Goal: Information Seeking & Learning: Learn about a topic

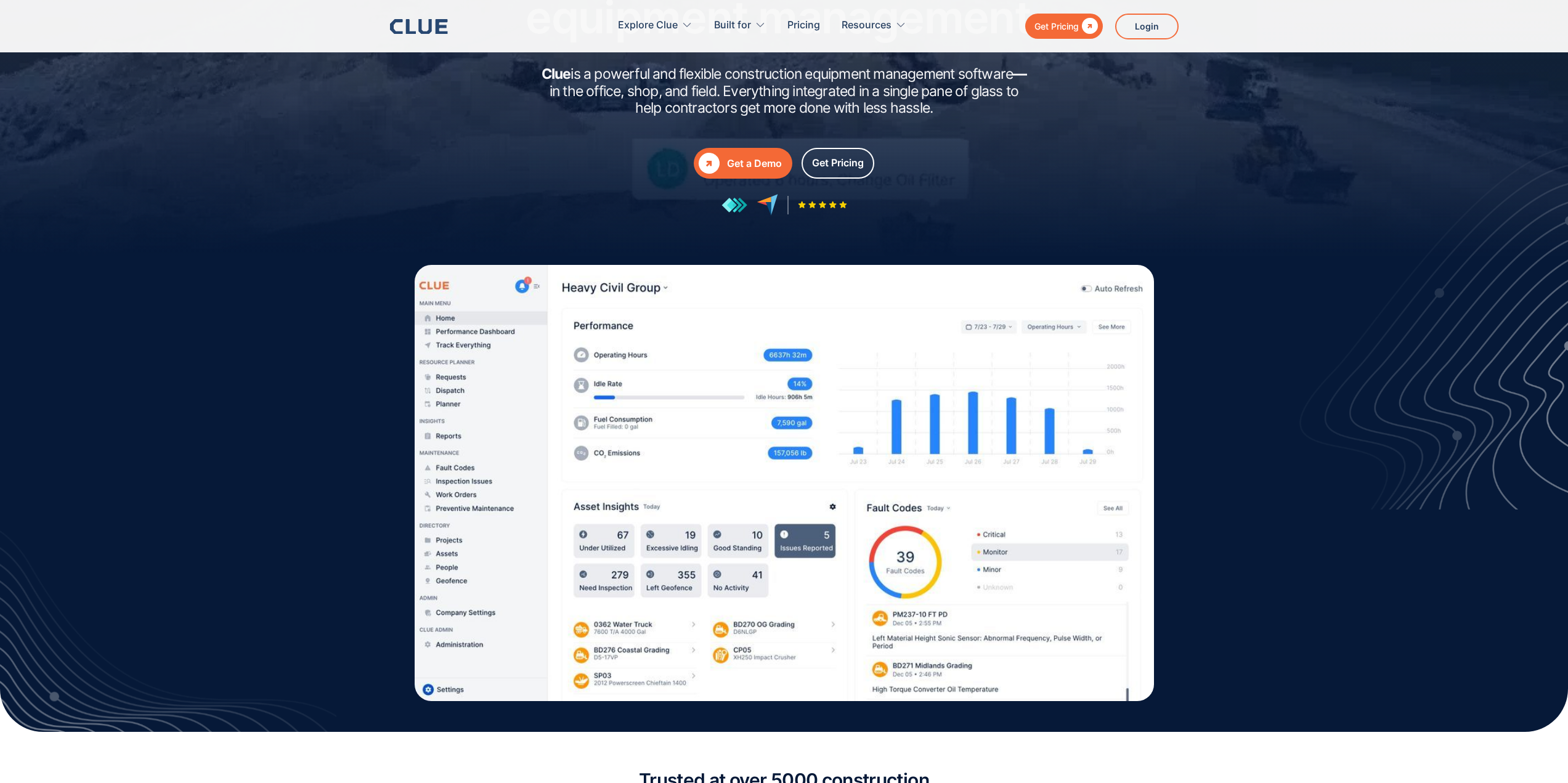
scroll to position [246, 0]
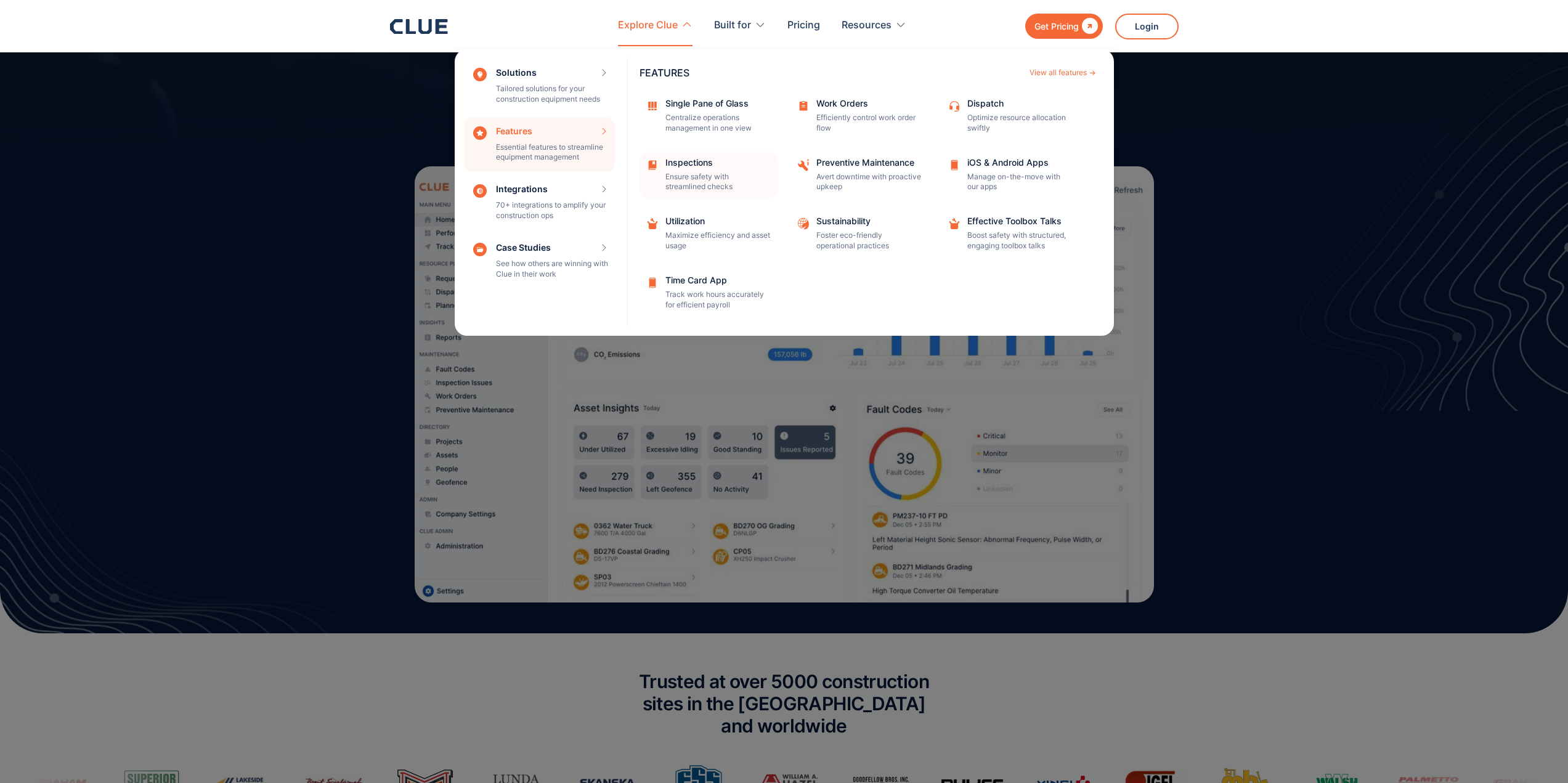
click at [678, 170] on div "Inspections Ensure safety with streamlined checks" at bounding box center [718, 175] width 104 height 35
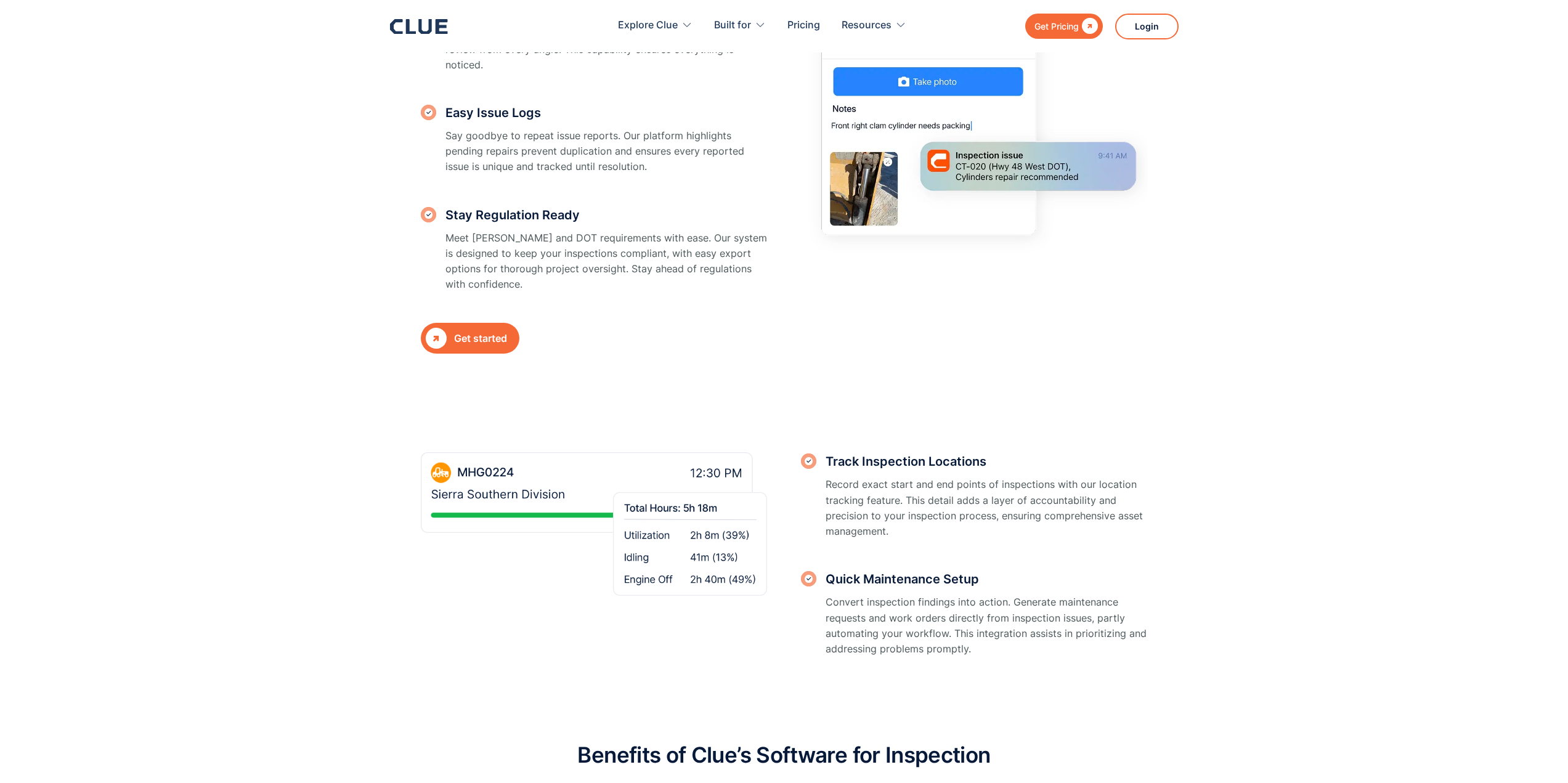
scroll to position [1355, 0]
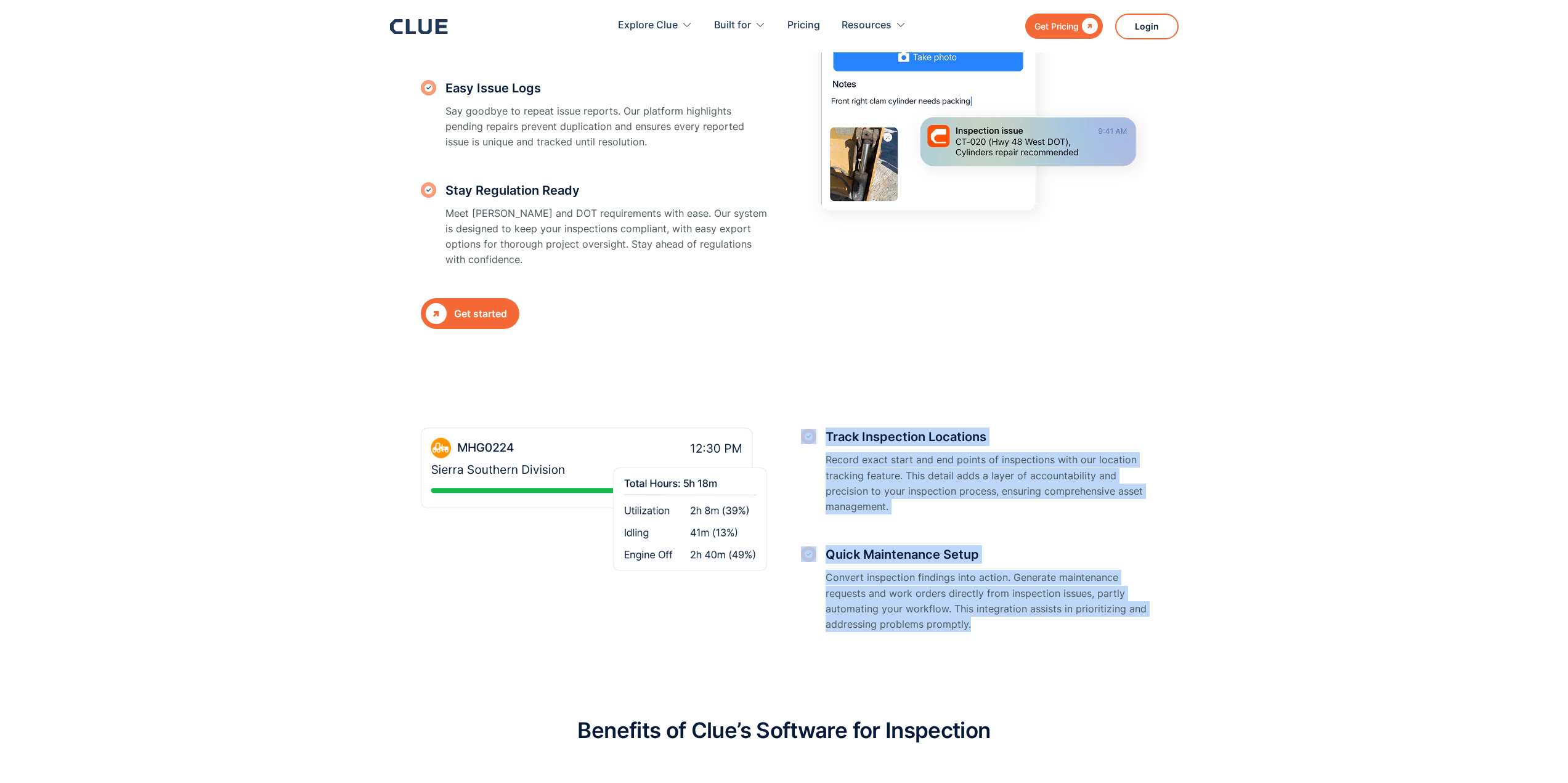
drag, startPoint x: 871, startPoint y: 428, endPoint x: 1110, endPoint y: 608, distance: 299.2
click at [1109, 607] on div "Track Inspection Locations Record exact start and end points of inspections wit…" at bounding box center [784, 524] width 727 height 242
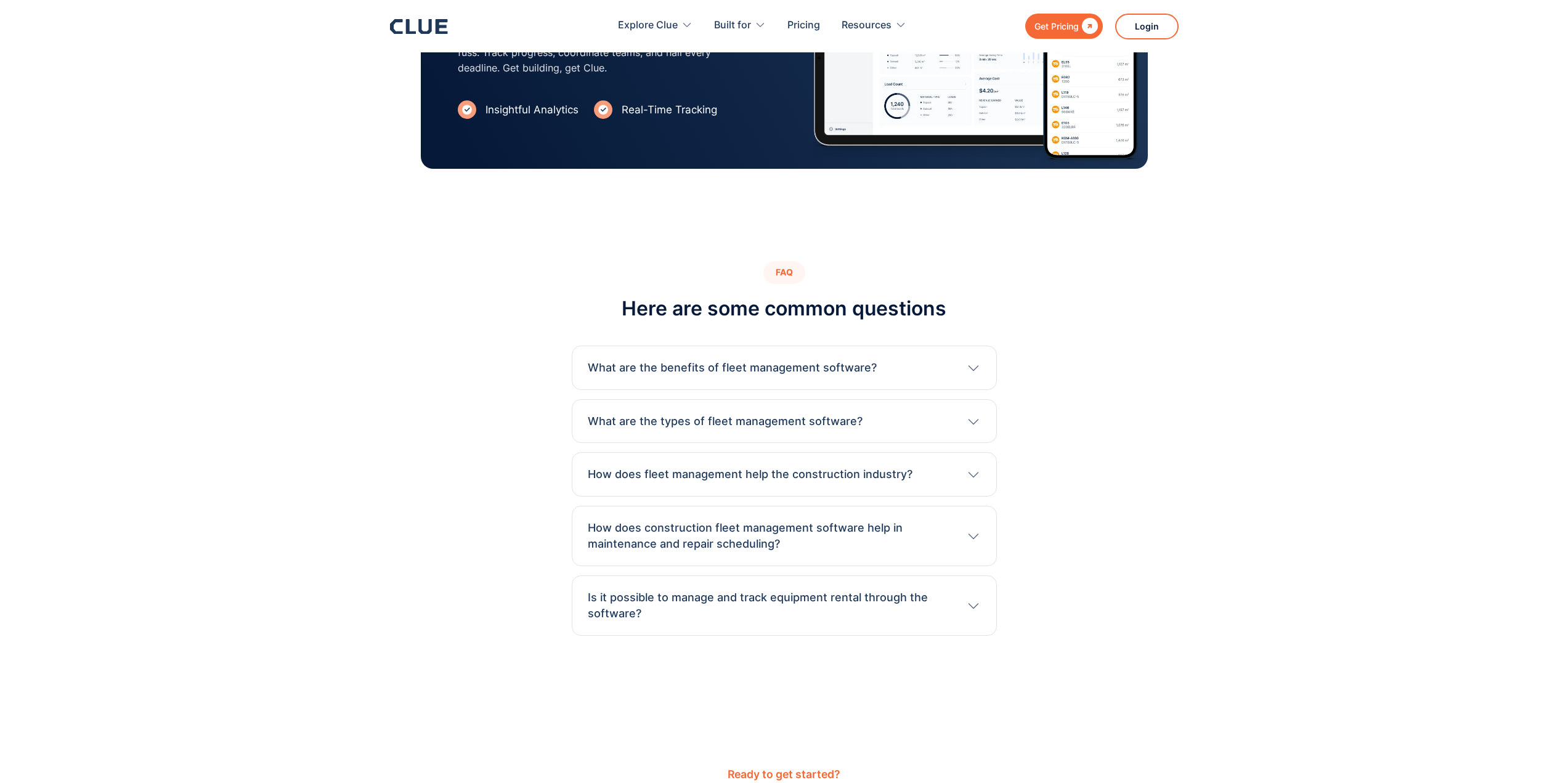
scroll to position [2526, 0]
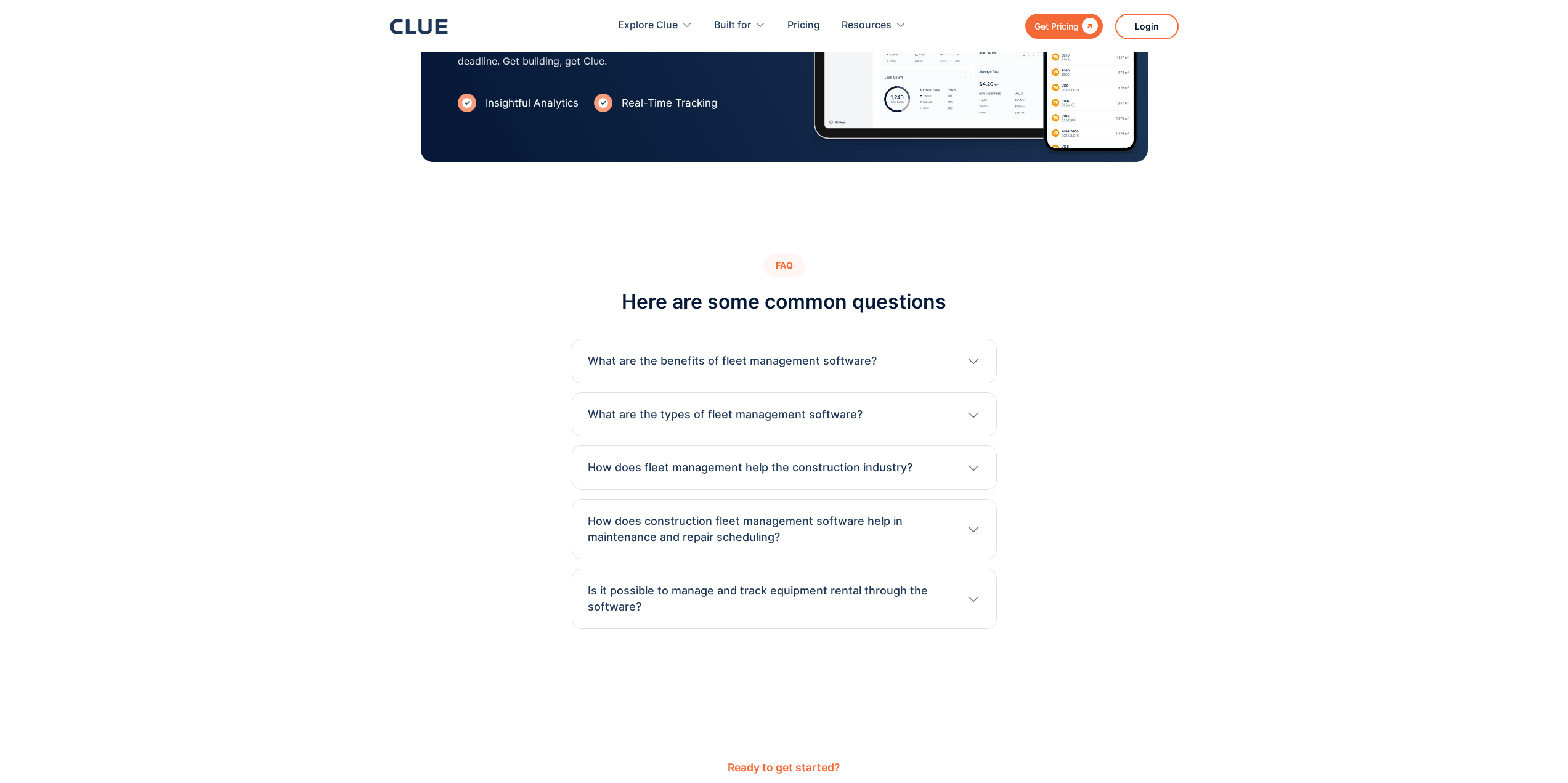
click at [845, 353] on h3 "What are the benefits of fleet management software?" at bounding box center [732, 361] width 289 height 16
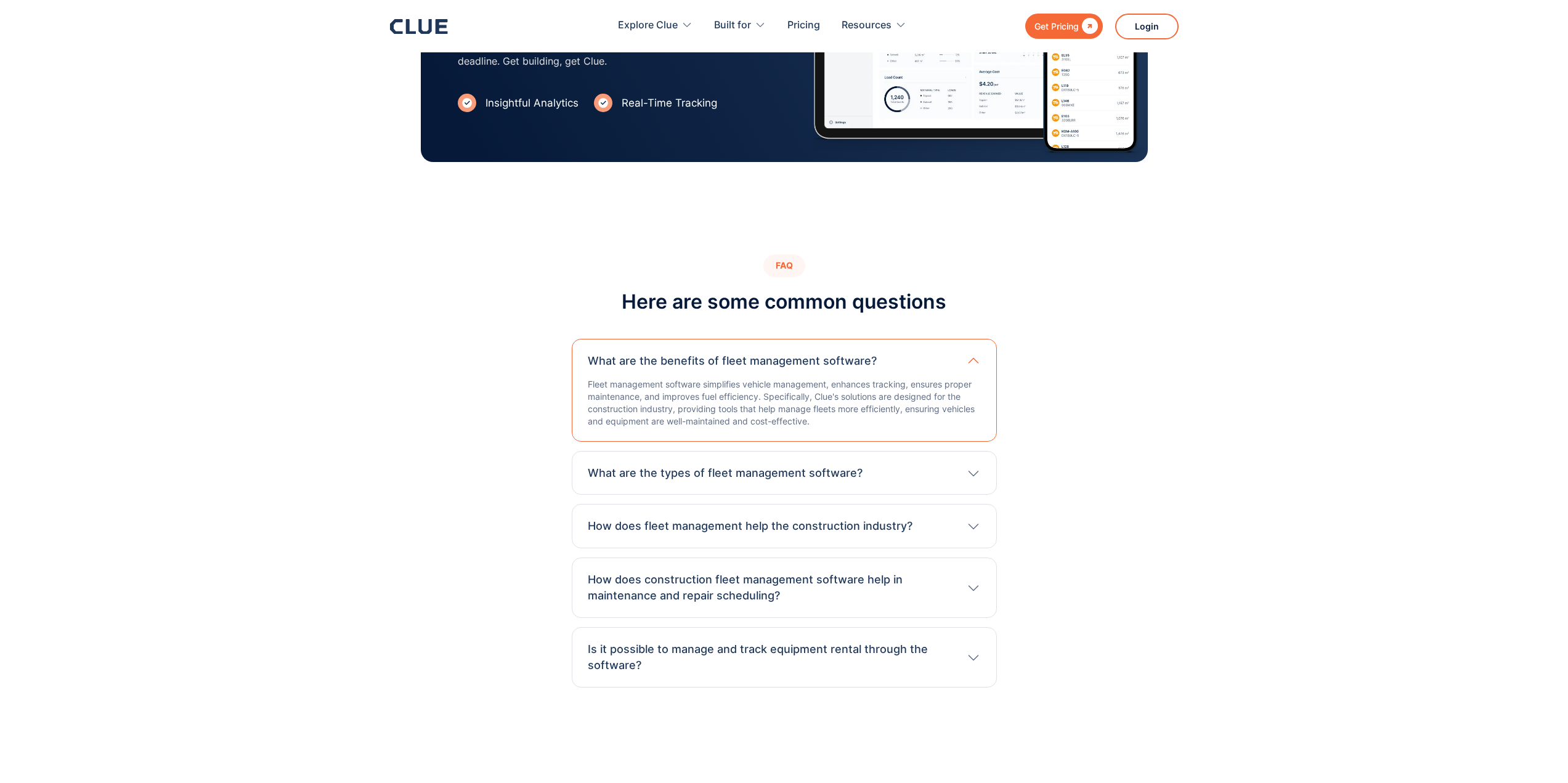
click at [812, 451] on div "What are the types of fleet management software? Fleet management software vari…" at bounding box center [785, 473] width 425 height 45
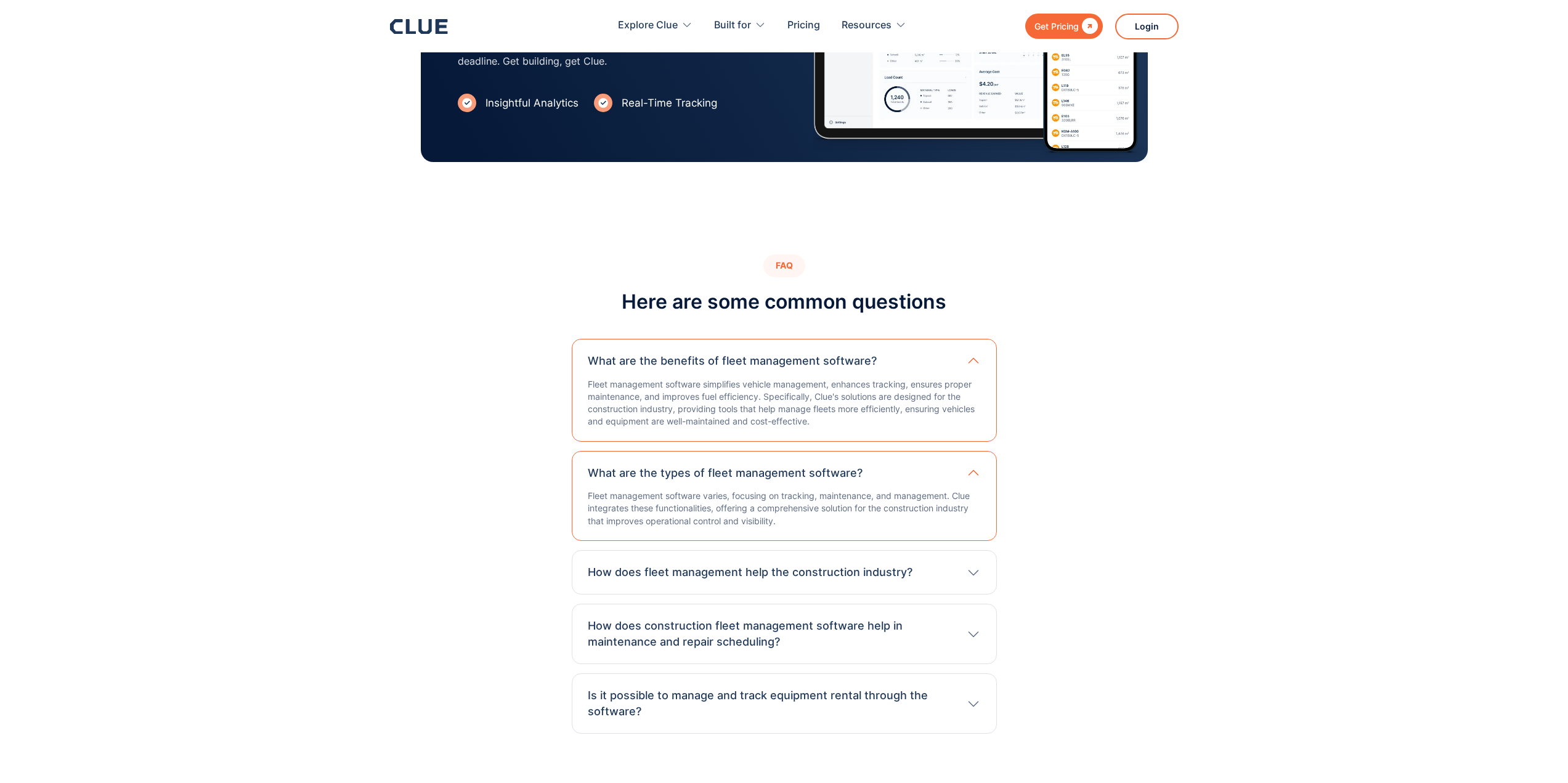
click at [812, 564] on h3 "How does fleet management help the construction industry?" at bounding box center [749, 572] width 325 height 16
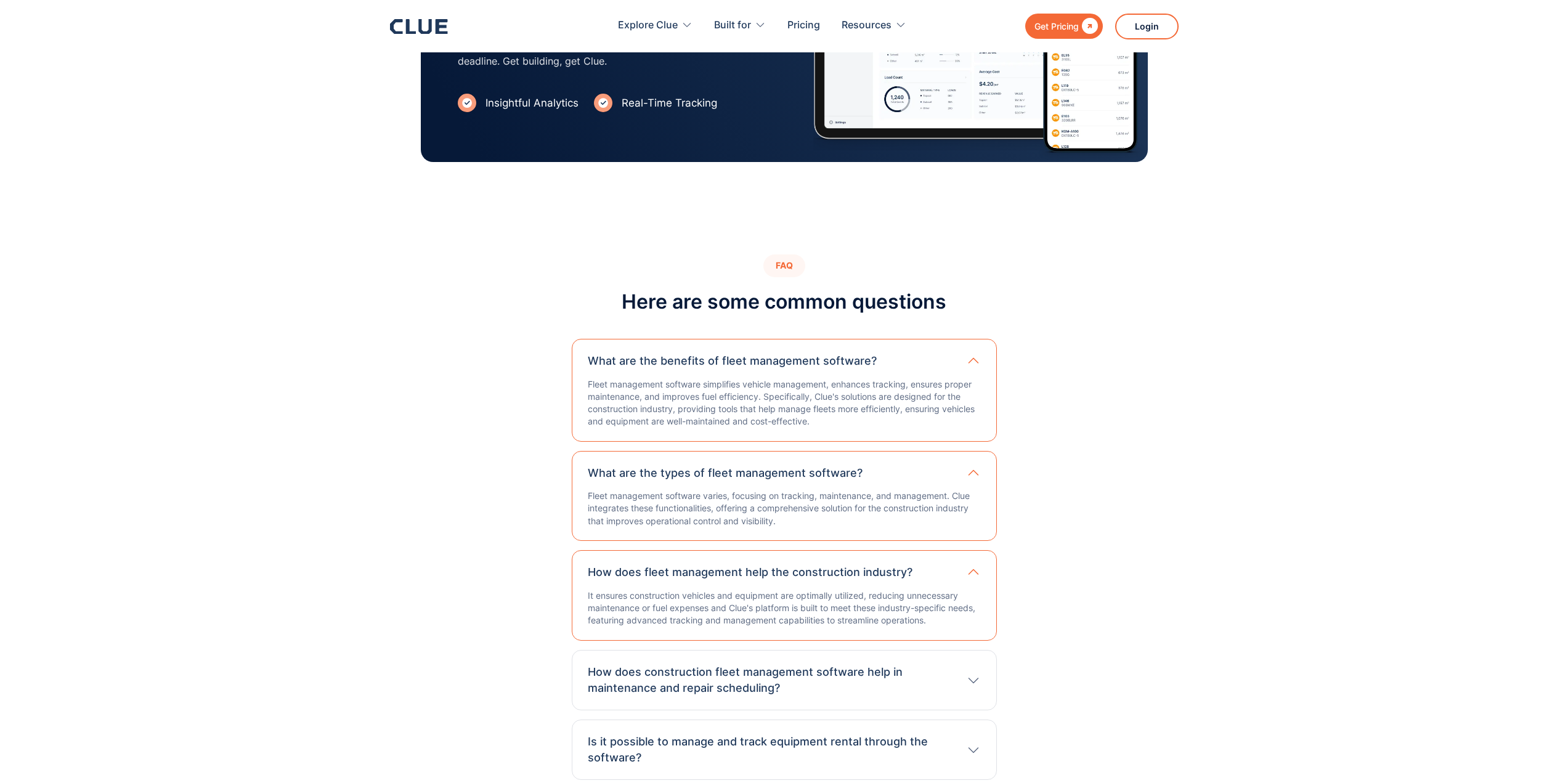
click at [809, 664] on h3 "How does construction fleet management software help in maintenance and repair …" at bounding box center [770, 680] width 366 height 32
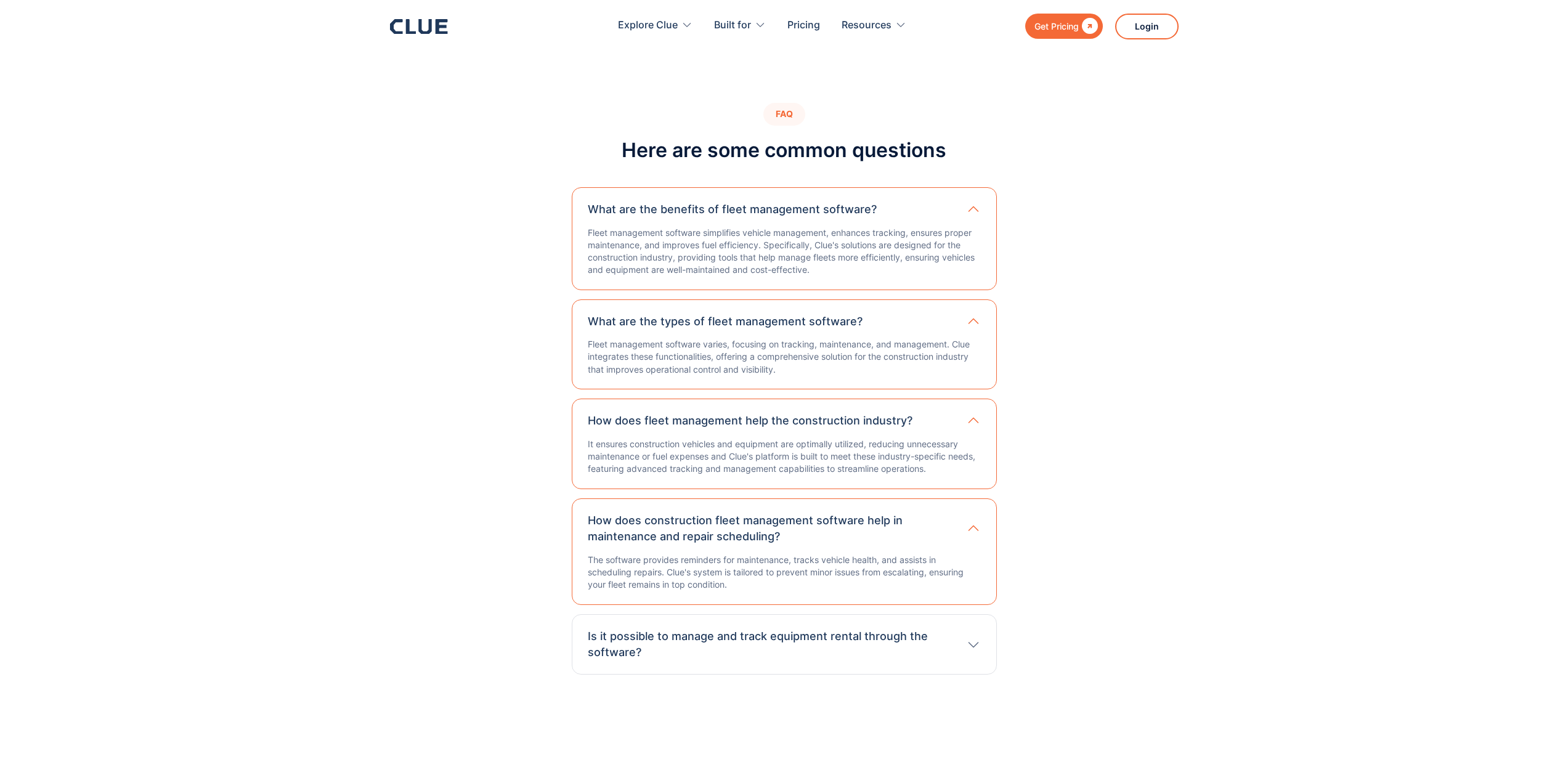
scroll to position [2710, 0]
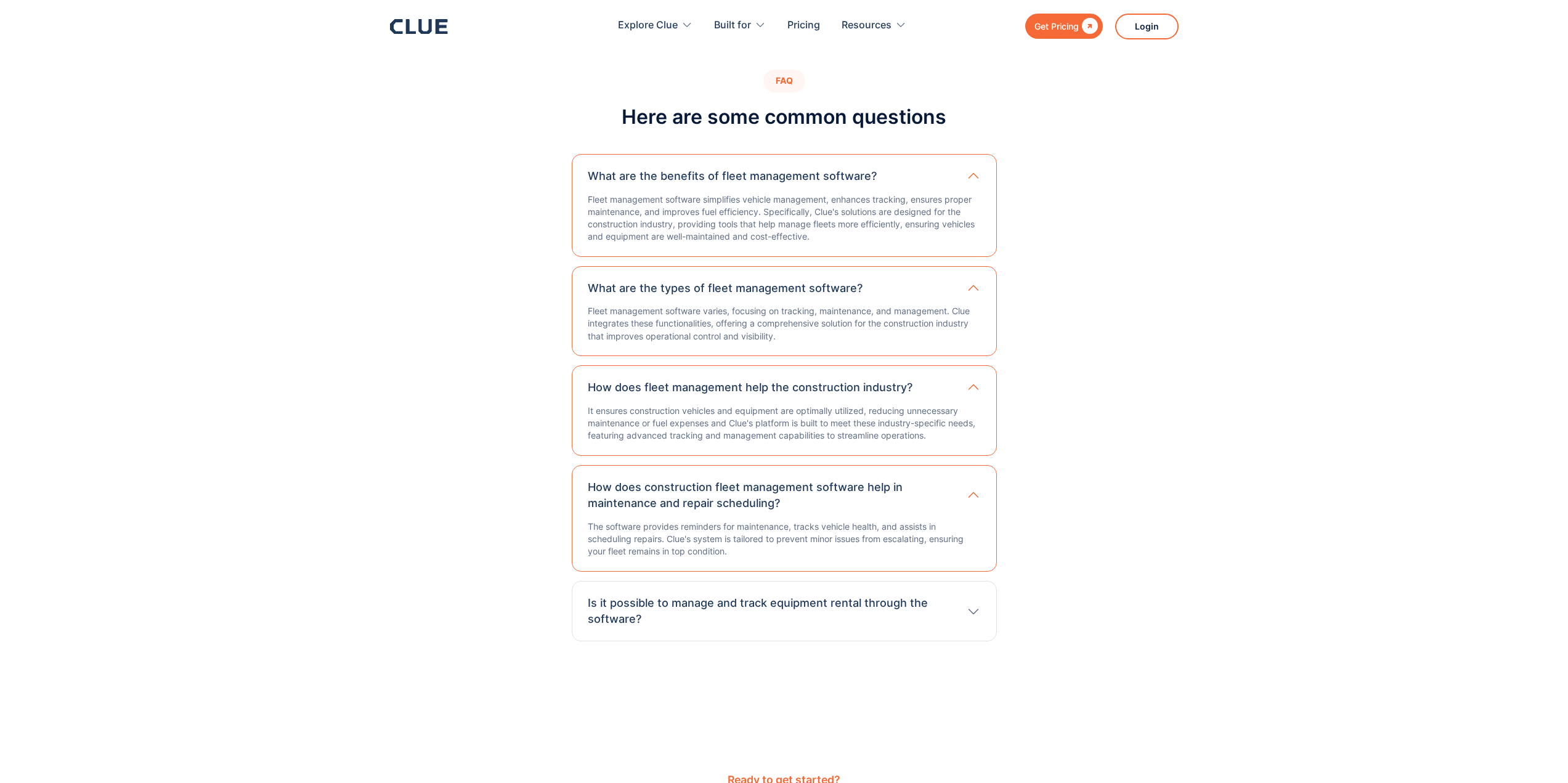
click at [832, 601] on h3 "Is it possible to manage and track equipment rental through the software?" at bounding box center [770, 611] width 366 height 32
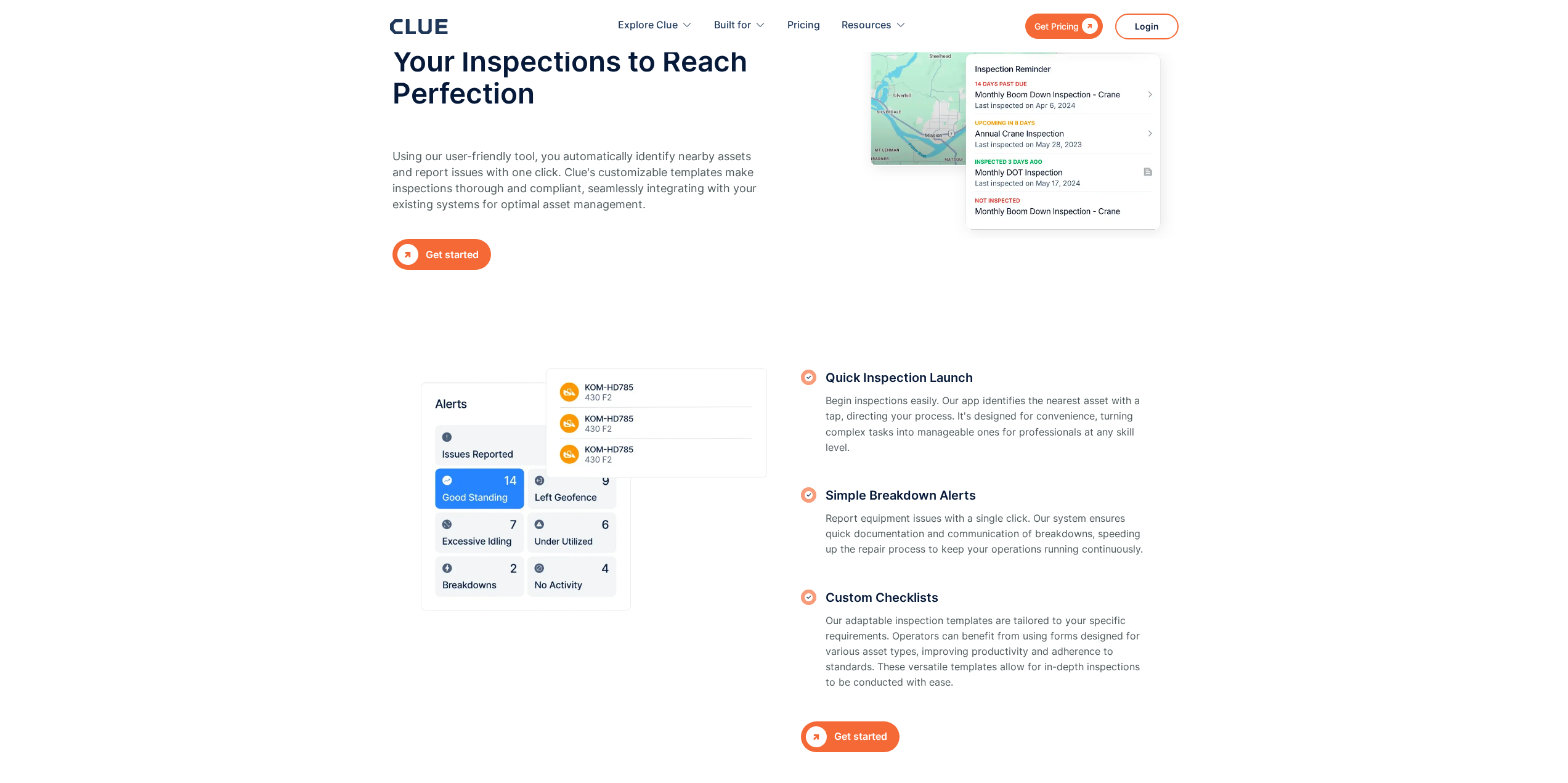
scroll to position [123, 0]
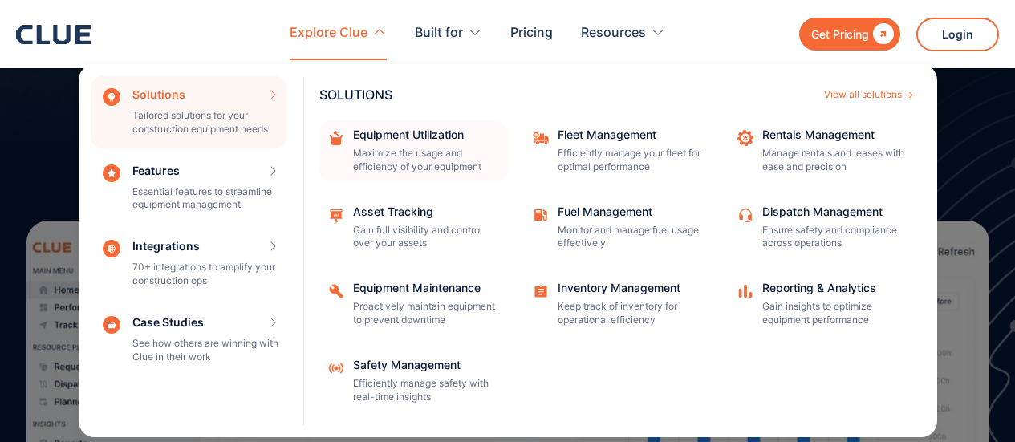
click at [436, 146] on div "Equipment Utilization Maximize the usage and efficiency of your equipment" at bounding box center [425, 151] width 144 height 45
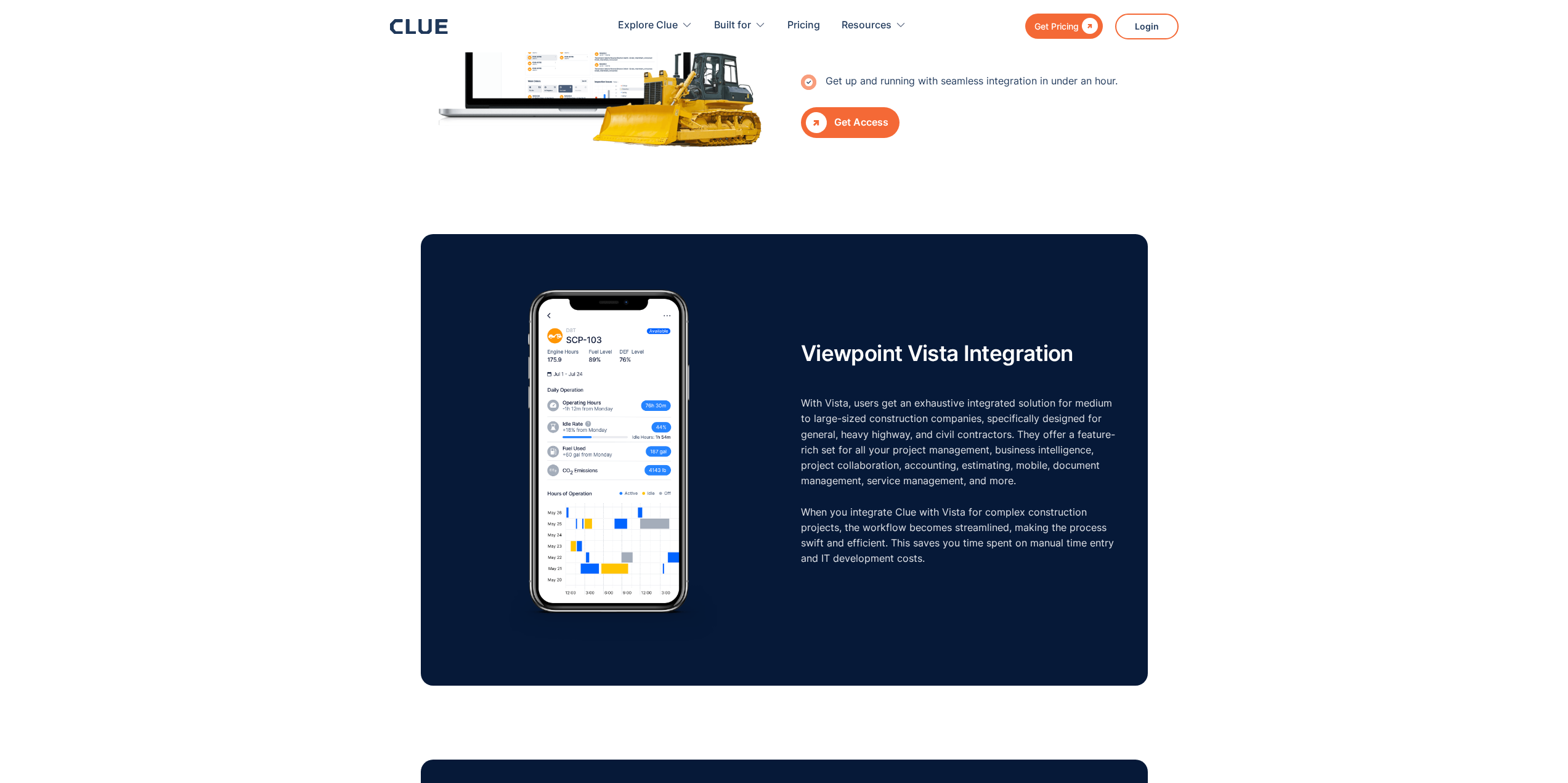
scroll to position [616, 0]
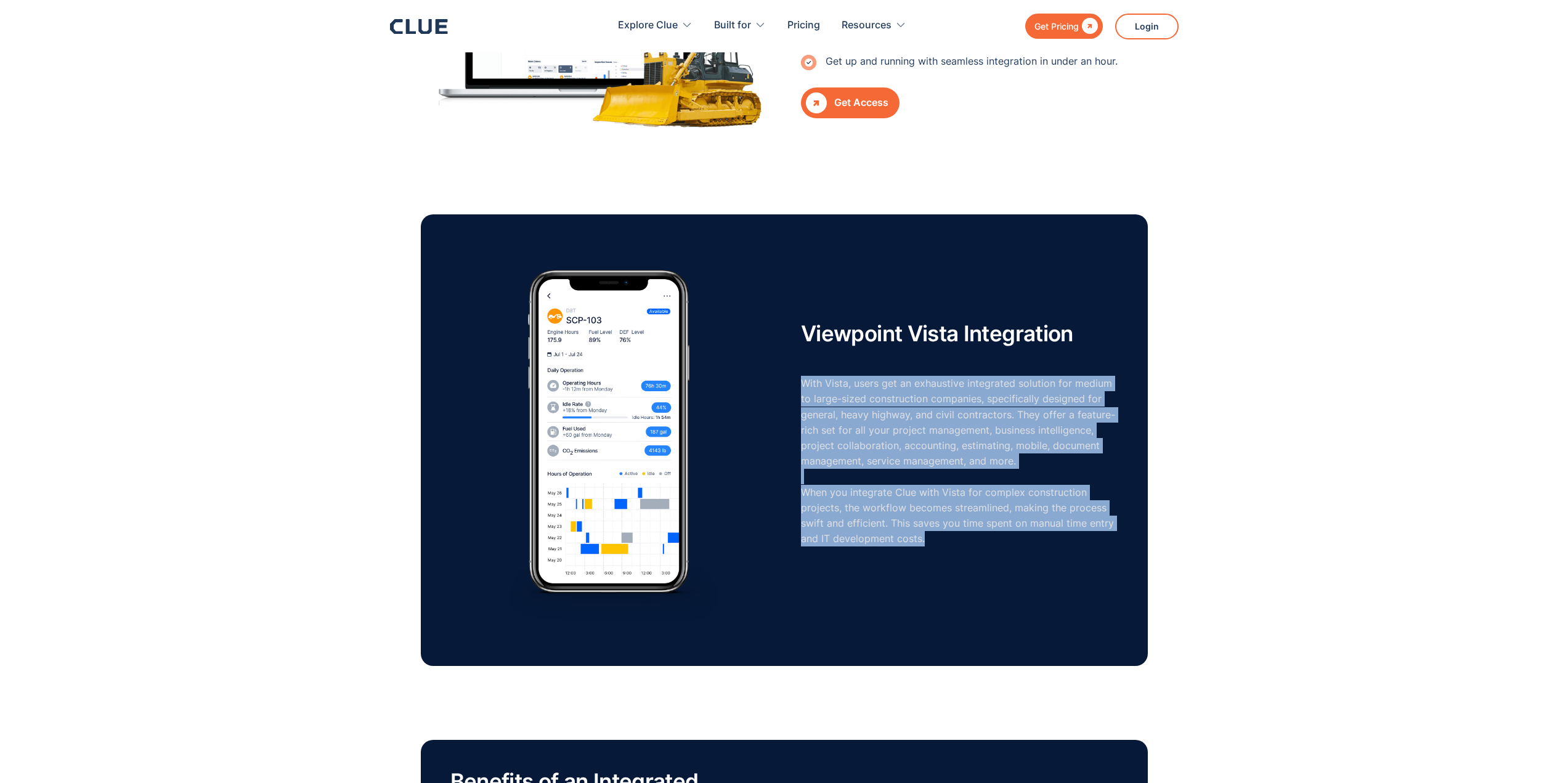
drag, startPoint x: 802, startPoint y: 378, endPoint x: 932, endPoint y: 540, distance: 207.7
click at [932, 540] on p "With Vista, users get an exhaustive integrated solution for medium to large-siz…" at bounding box center [959, 461] width 317 height 170
click at [852, 478] on p "With Vista, users get an exhaustive integrated solution for medium to large-siz…" at bounding box center [959, 461] width 317 height 170
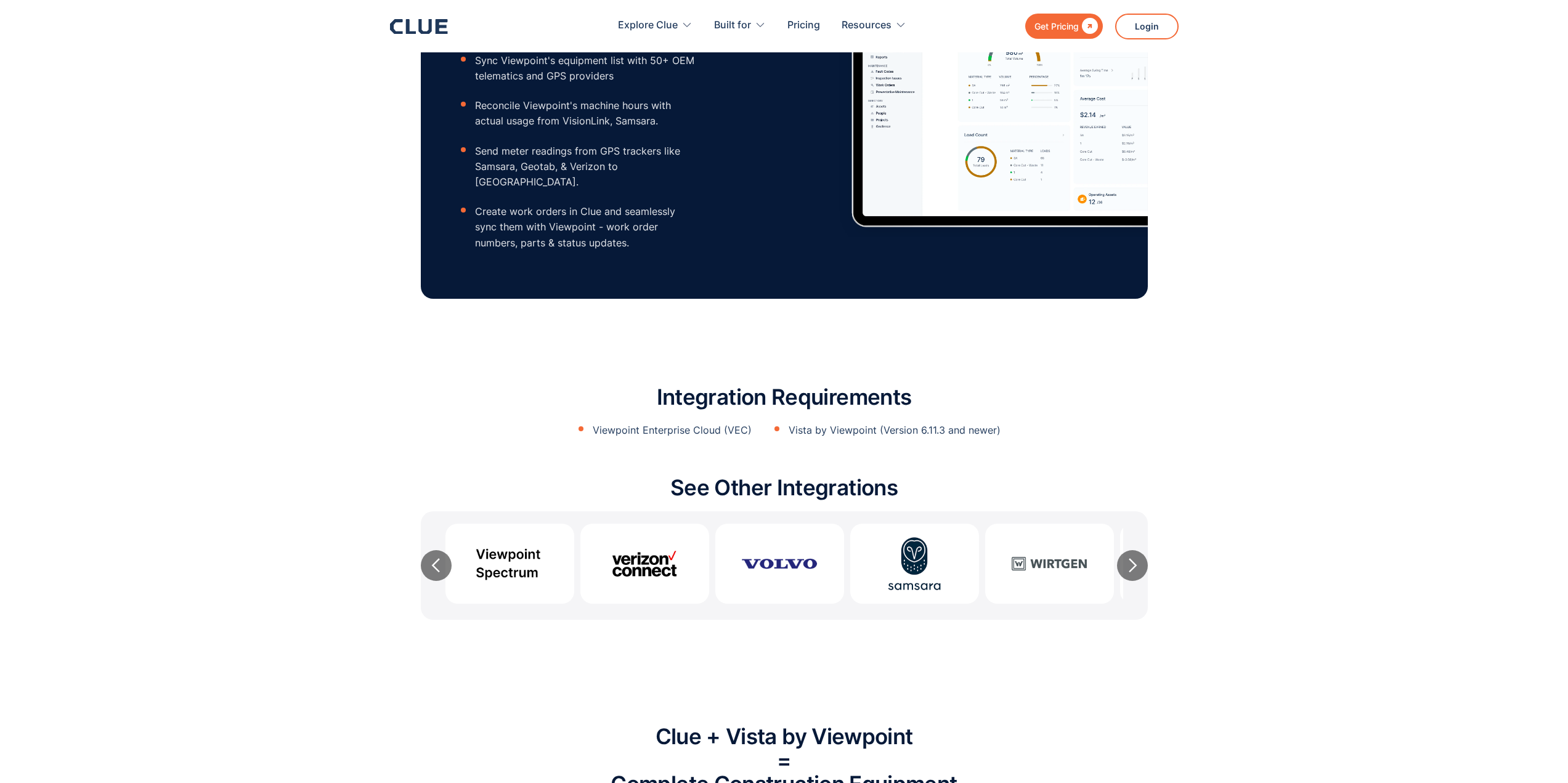
scroll to position [1478, 0]
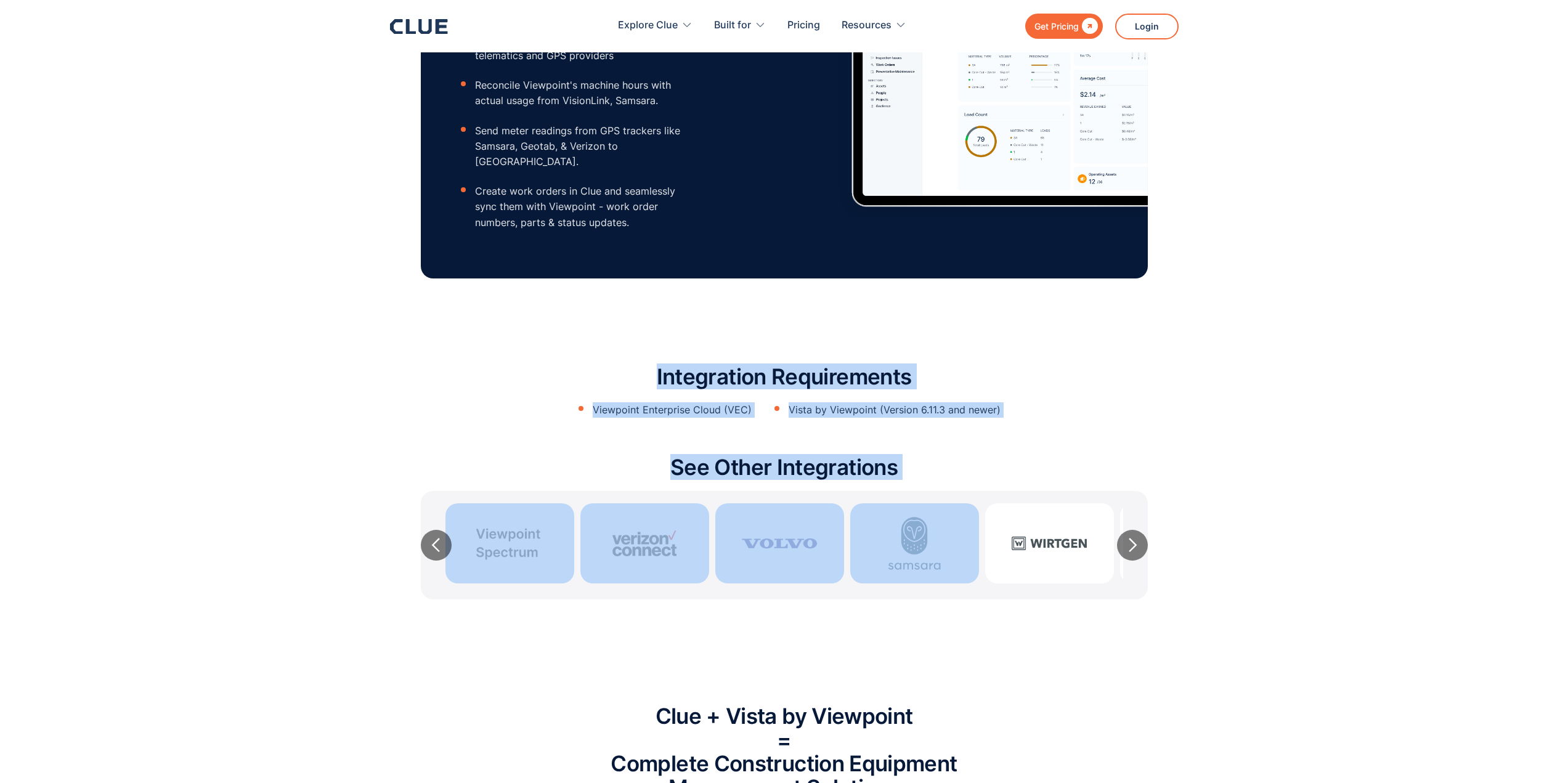
drag, startPoint x: 643, startPoint y: 351, endPoint x: 1103, endPoint y: 429, distance: 466.6
click at [991, 437] on div "Integration Requirements Viewpoint Enterprise Cloud (VEC) Vista by Viewpoint (V…" at bounding box center [784, 485] width 727 height 266
click at [1167, 417] on section "Integration Requirements Viewpoint Enterprise Cloud (VEC) Vista by Viewpoint (V…" at bounding box center [784, 479] width 1568 height 339
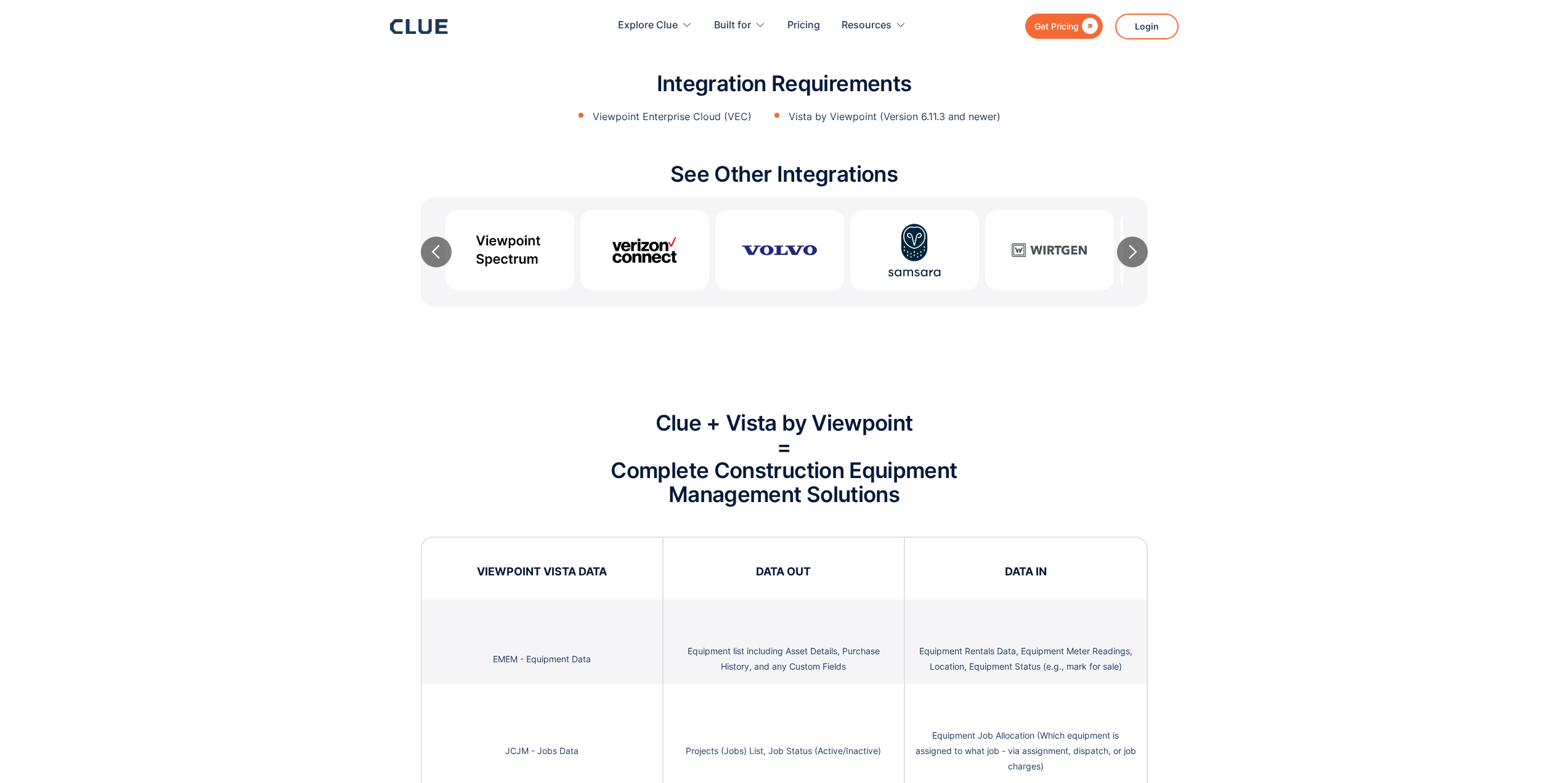
scroll to position [1909, 0]
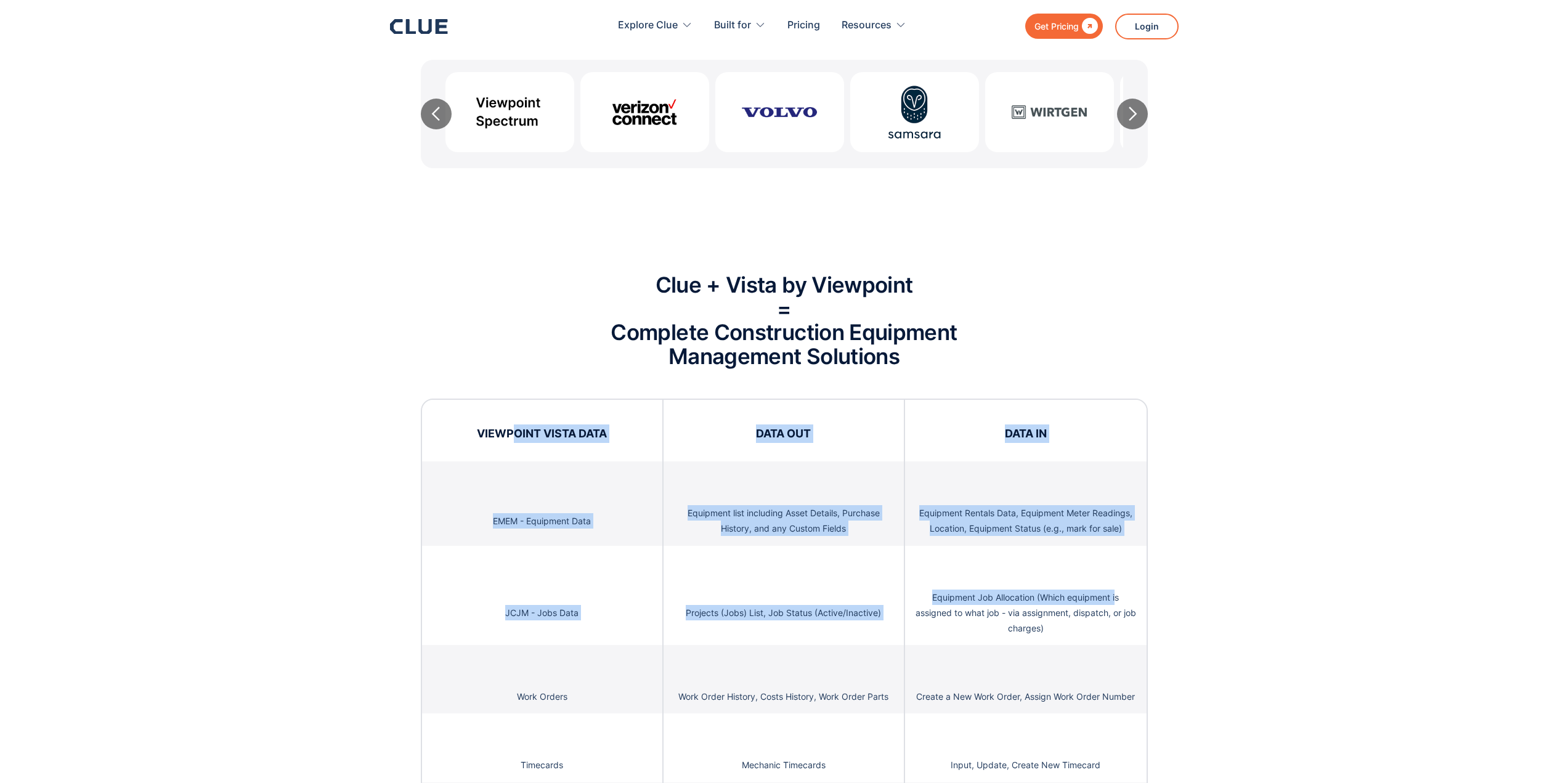
drag, startPoint x: 510, startPoint y: 407, endPoint x: 1117, endPoint y: 553, distance: 624.3
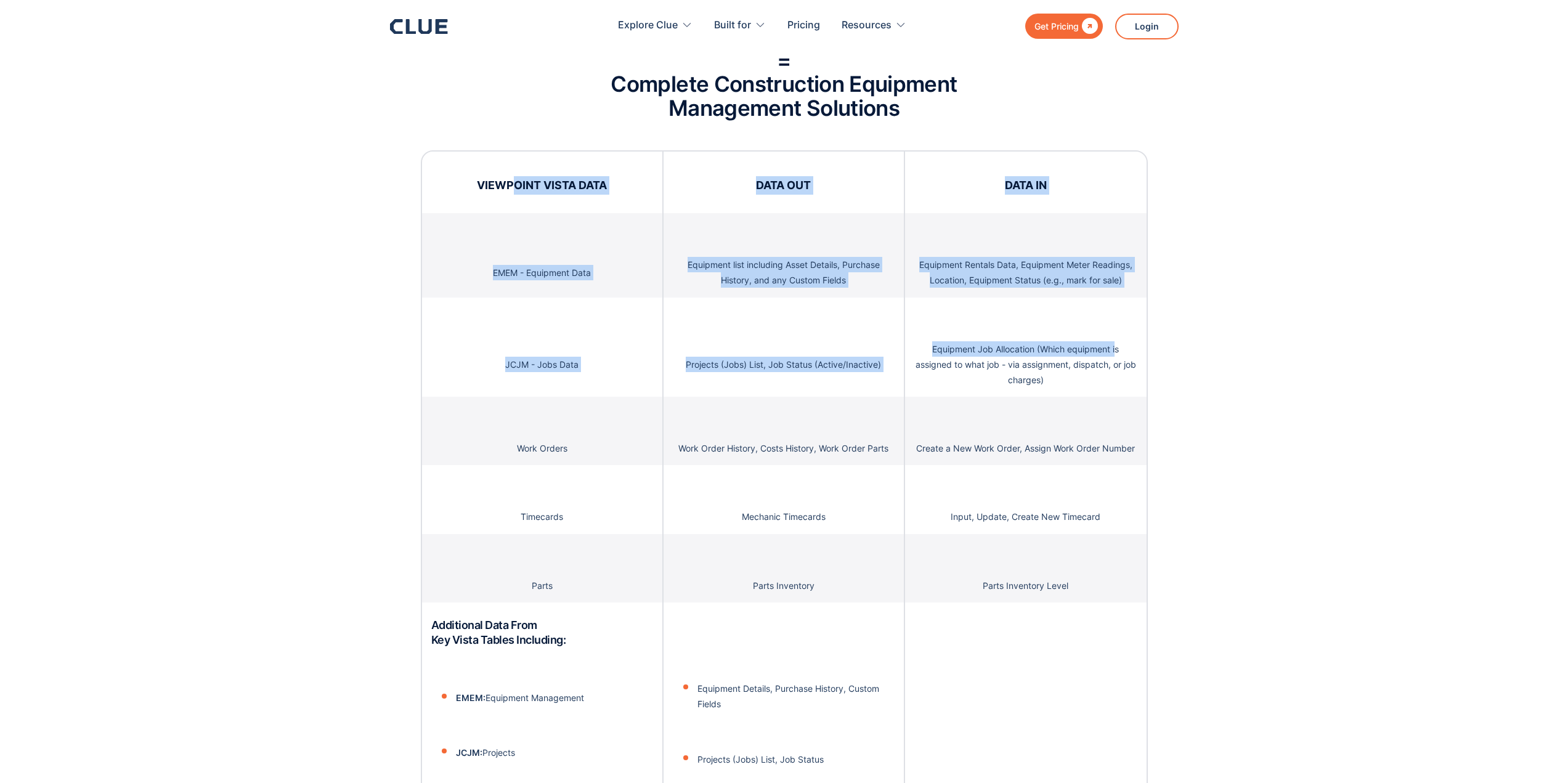
scroll to position [2156, 0]
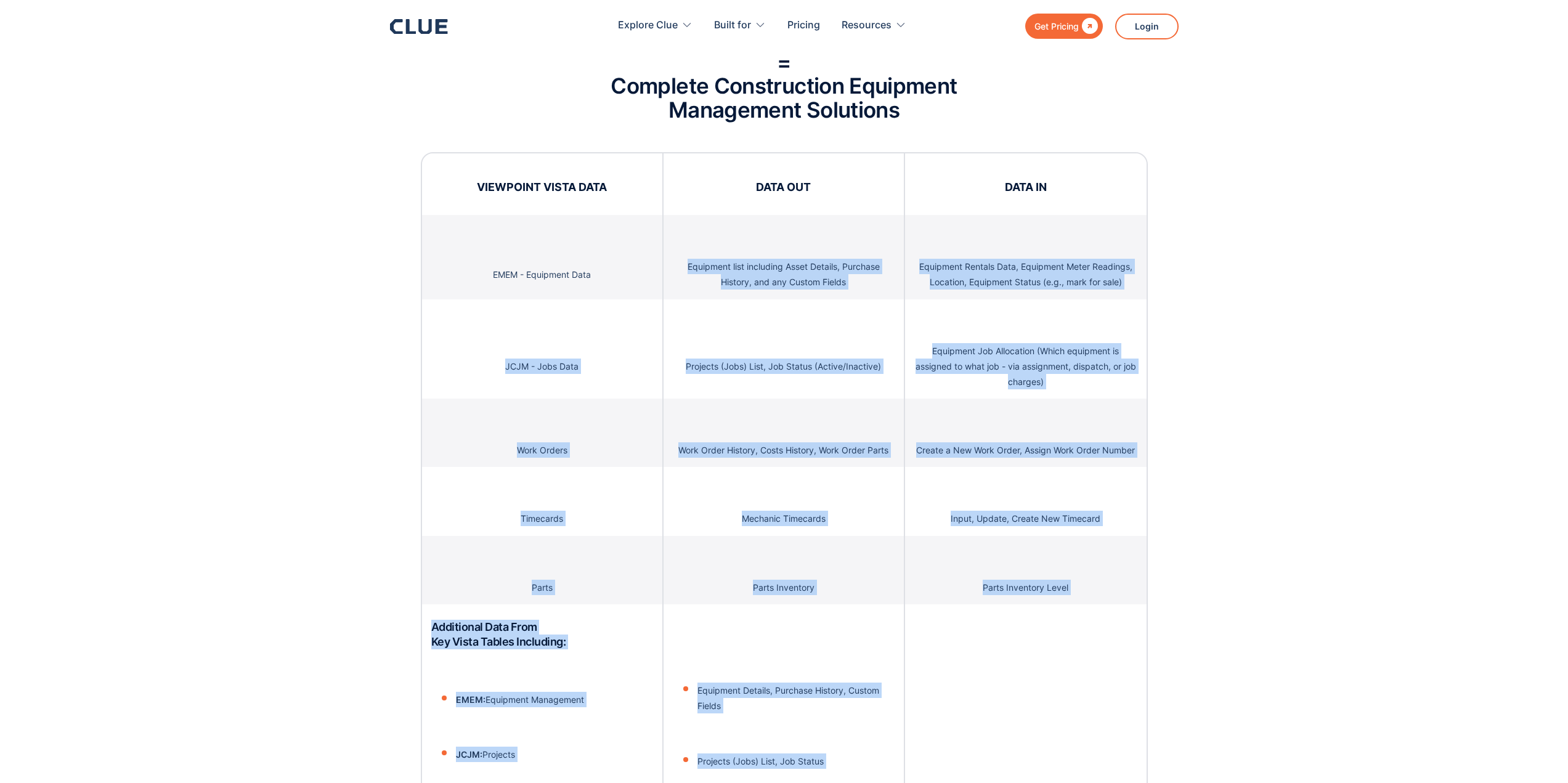
drag, startPoint x: 707, startPoint y: 248, endPoint x: 1092, endPoint y: 586, distance: 512.3
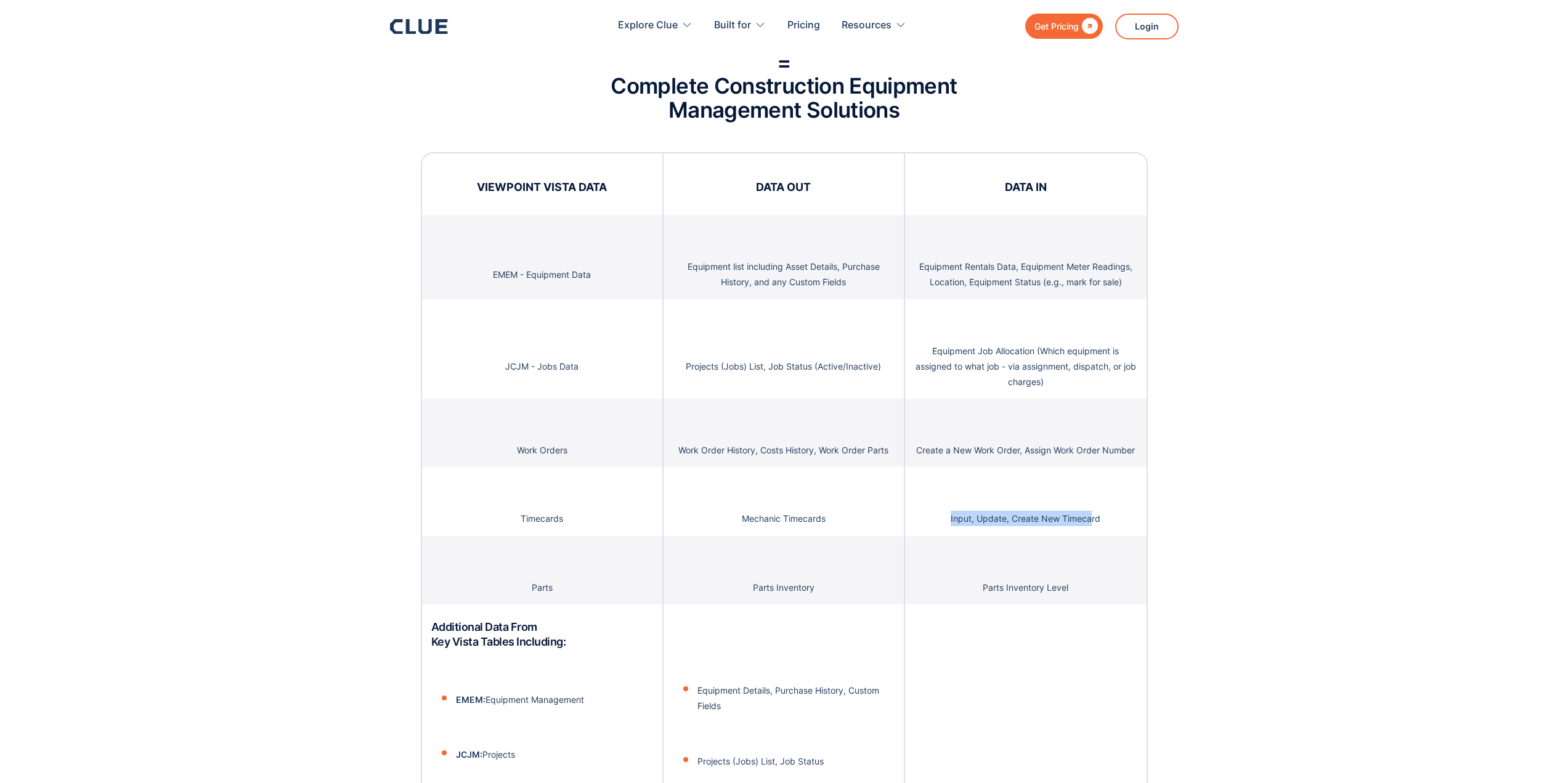
drag, startPoint x: 950, startPoint y: 497, endPoint x: 1090, endPoint y: 512, distance: 140.8
click at [1090, 512] on div "Input, Update, Create New Timecard" at bounding box center [1026, 501] width 242 height 68
drag, startPoint x: 723, startPoint y: 392, endPoint x: 709, endPoint y: 385, distance: 15.7
click at [722, 398] on div "Work Order History, Costs History, Work Order Parts" at bounding box center [784, 432] width 242 height 68
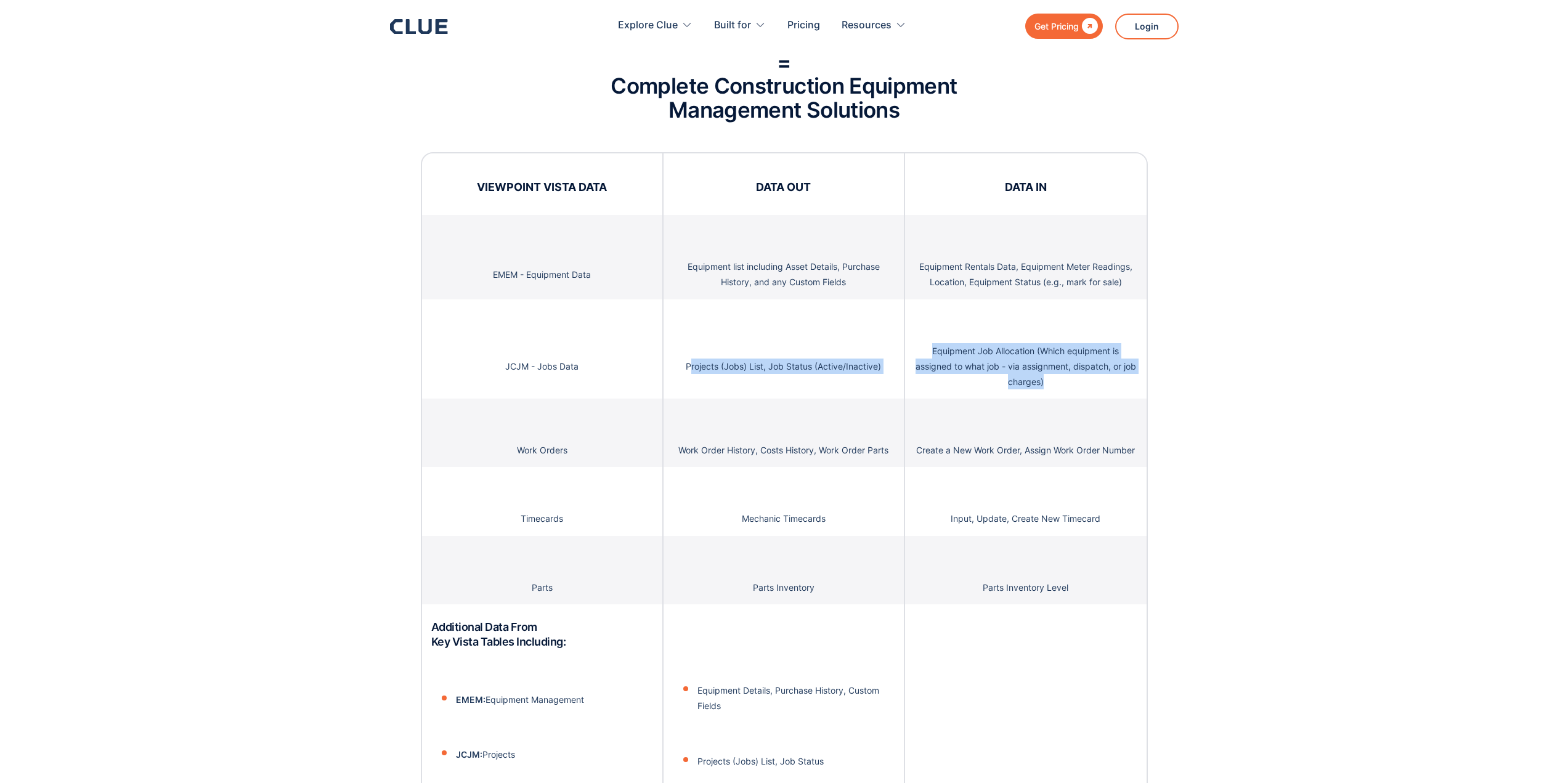
drag, startPoint x: 695, startPoint y: 351, endPoint x: 1110, endPoint y: 378, distance: 415.9
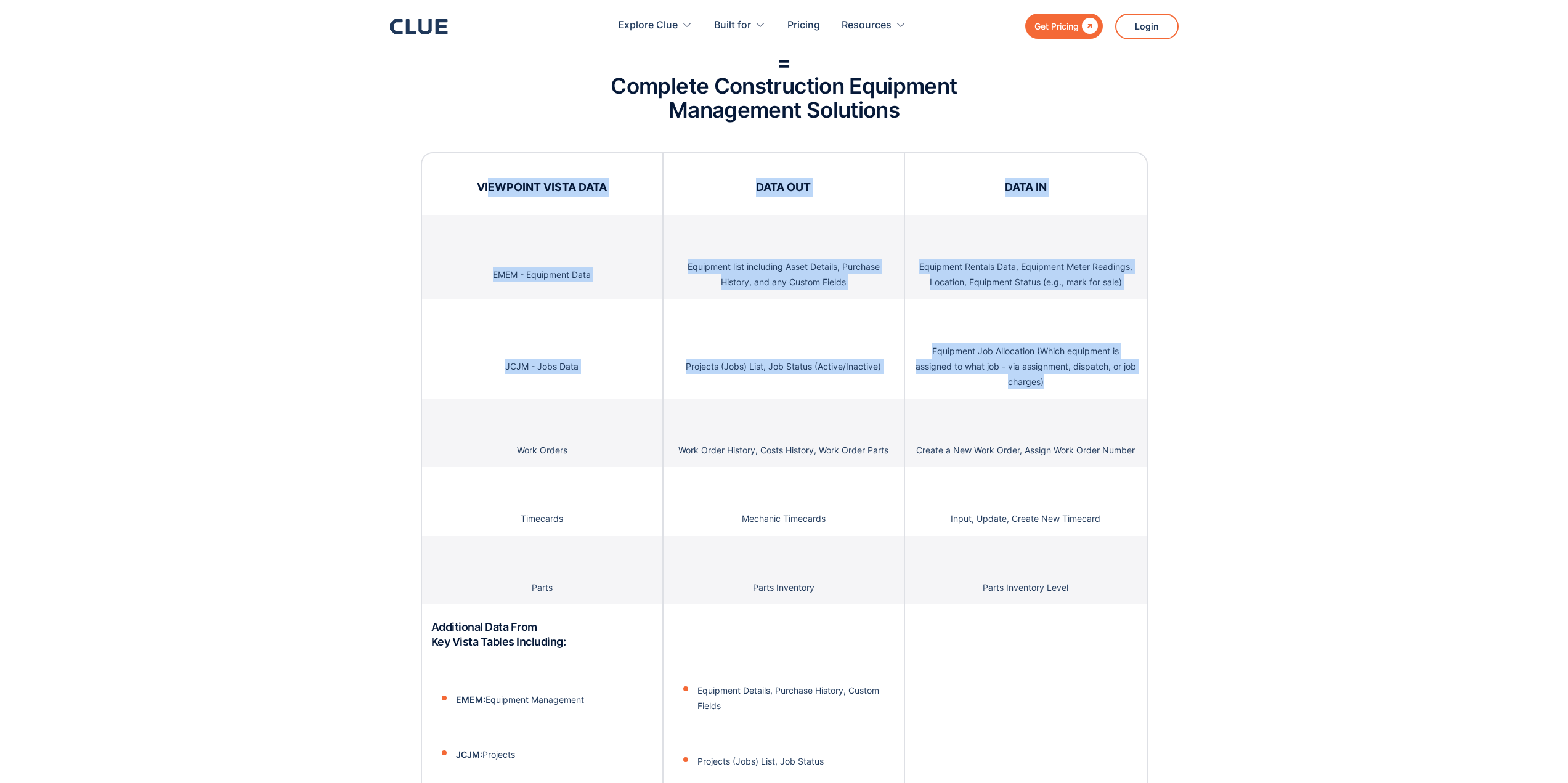
drag, startPoint x: 1103, startPoint y: 381, endPoint x: 487, endPoint y: 166, distance: 652.4
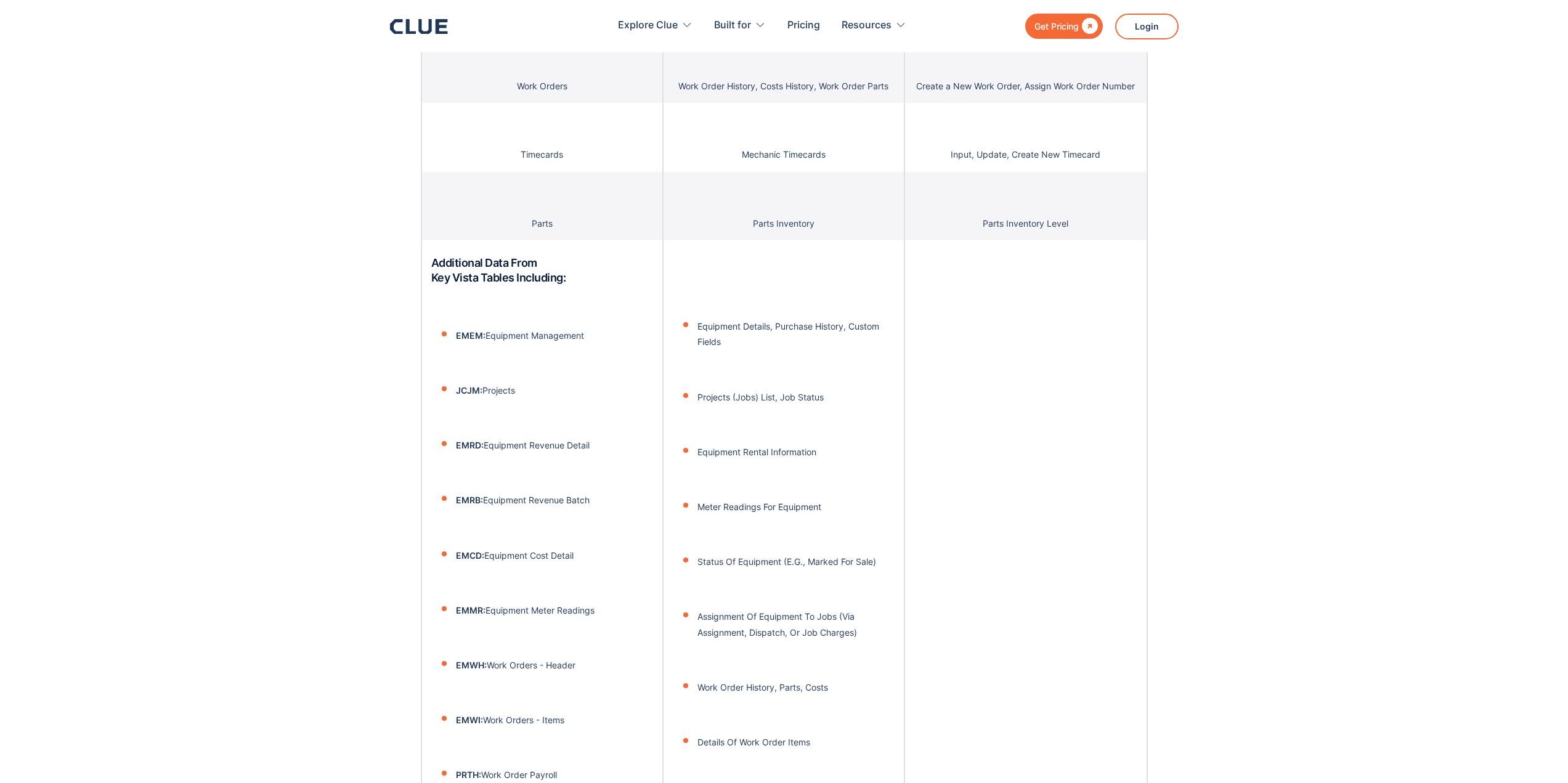
scroll to position [2526, 0]
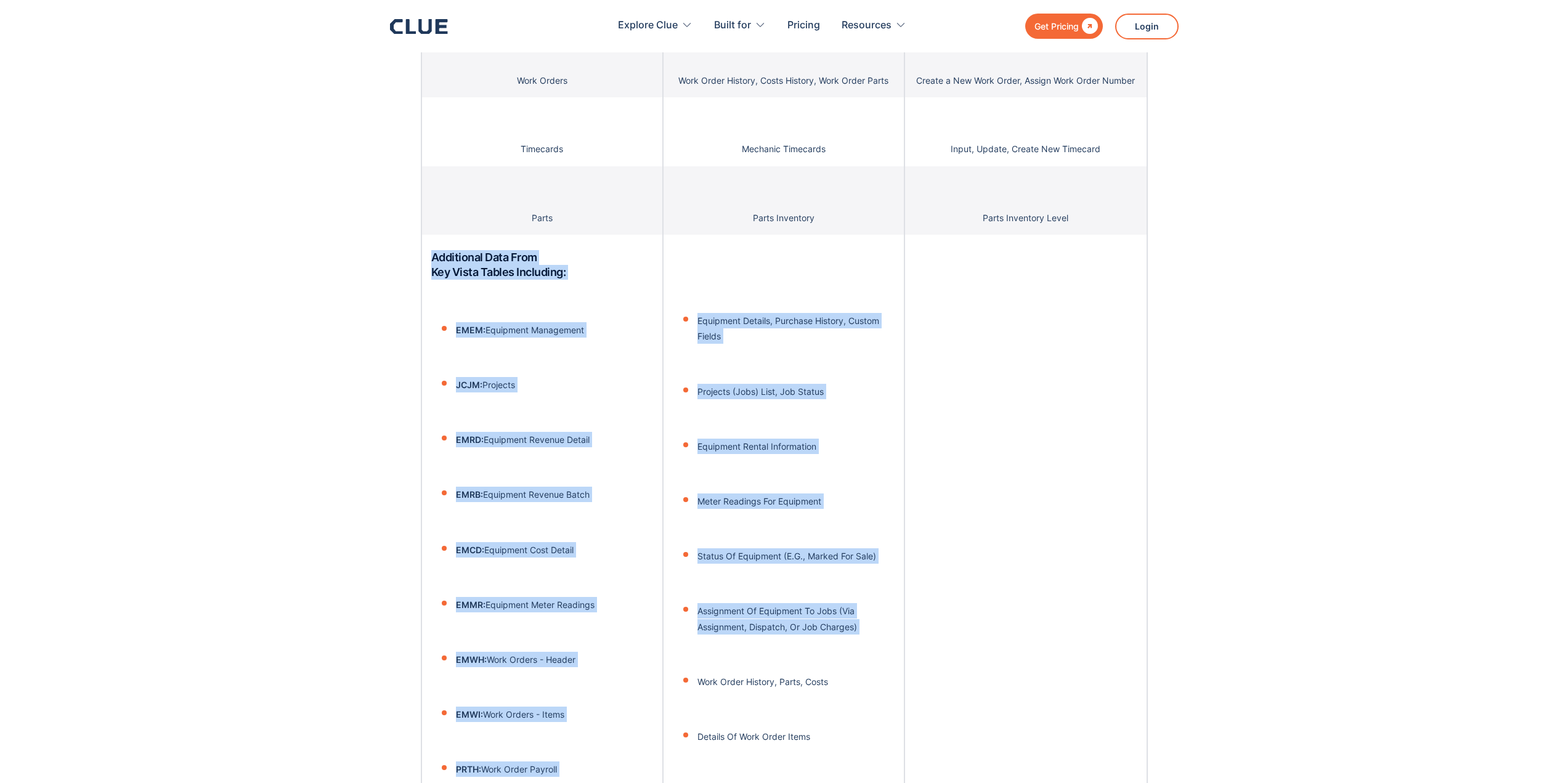
drag, startPoint x: 433, startPoint y: 246, endPoint x: 892, endPoint y: 605, distance: 582.7
click at [885, 632] on div "VIEWPOINT VISTA DATA DATA OUT DATA IN EMEM - Equipment Data Equipment list incl…" at bounding box center [784, 563] width 727 height 1560
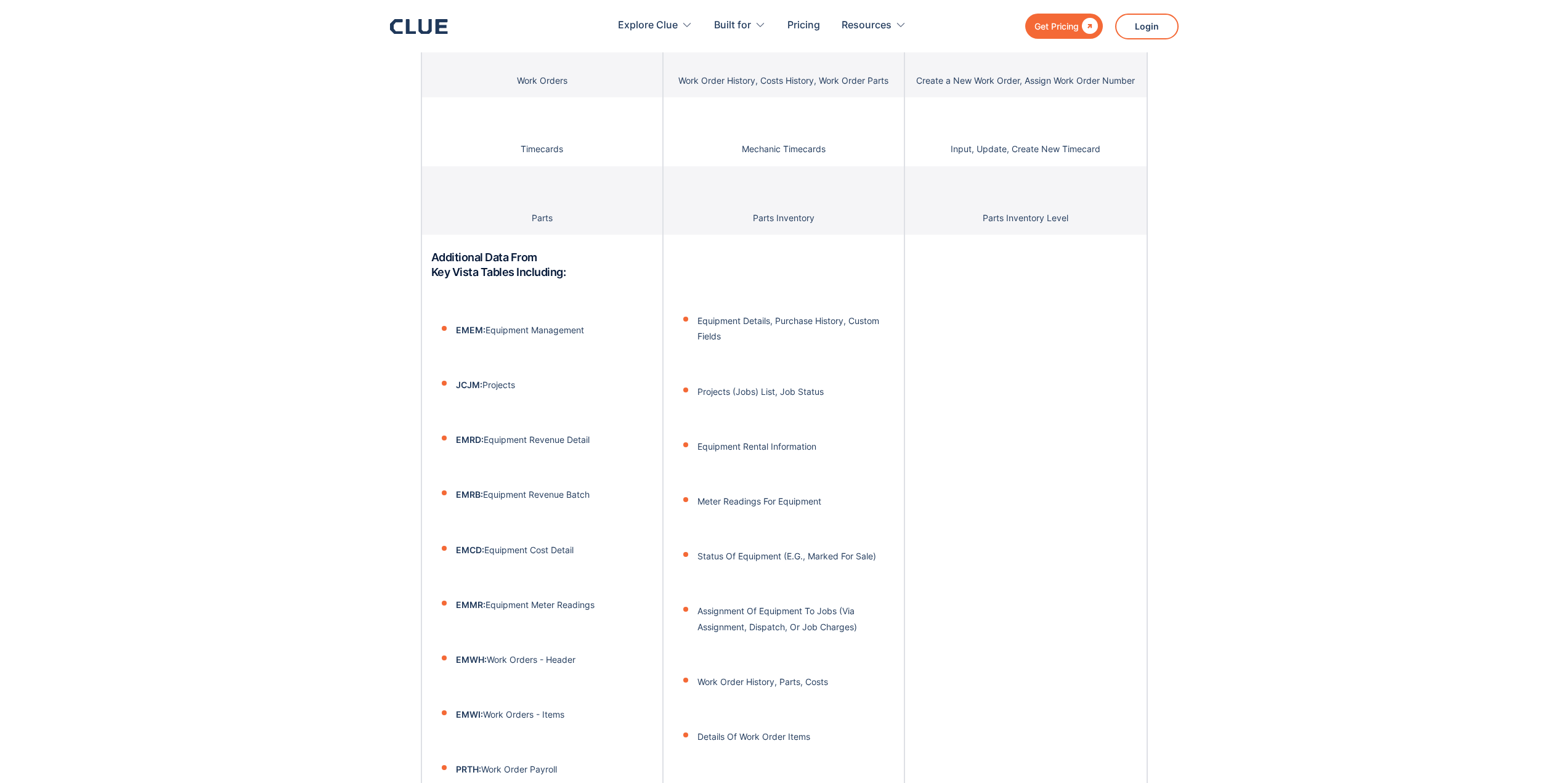
click at [921, 469] on div at bounding box center [1026, 788] width 242 height 1108
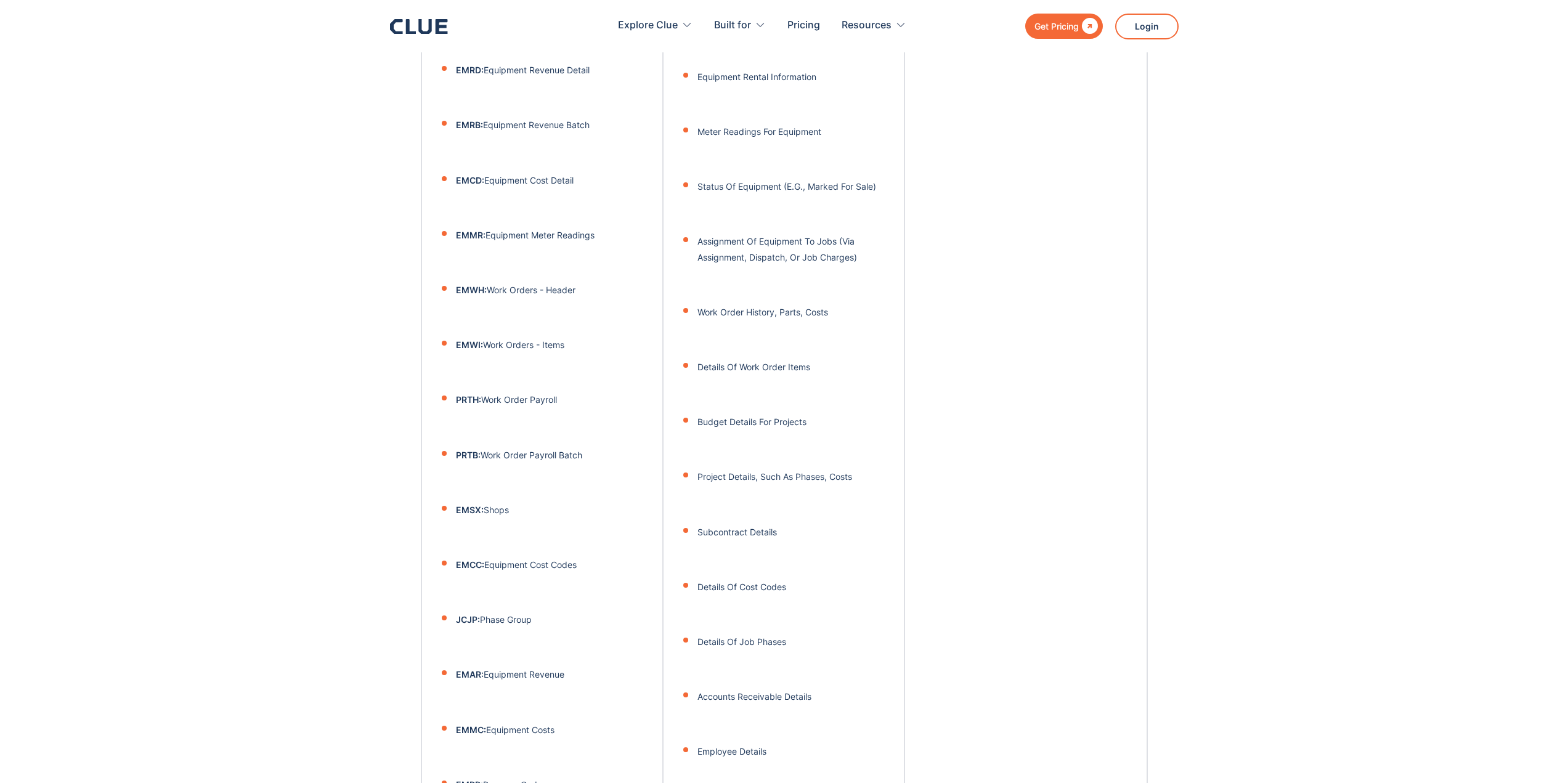
scroll to position [2956, 0]
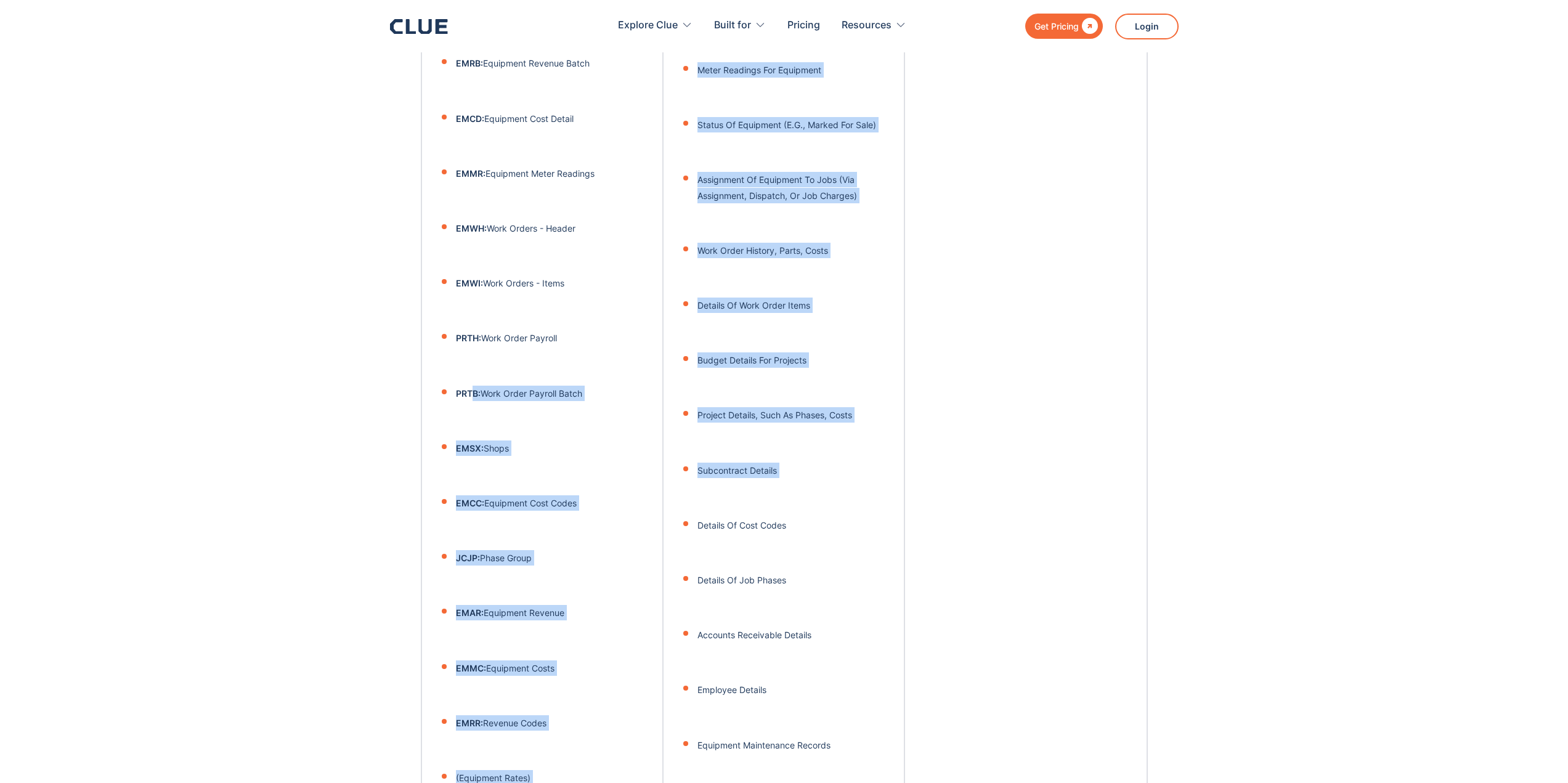
drag, startPoint x: 471, startPoint y: 382, endPoint x: 837, endPoint y: 517, distance: 390.1
click at [835, 508] on div "VIEWPOINT VISTA DATA DATA OUT DATA IN EMEM - Equipment Data Equipment list incl…" at bounding box center [784, 131] width 727 height 1560
click at [837, 517] on p "Details Of Cost Codes" at bounding box center [796, 525] width 197 height 15
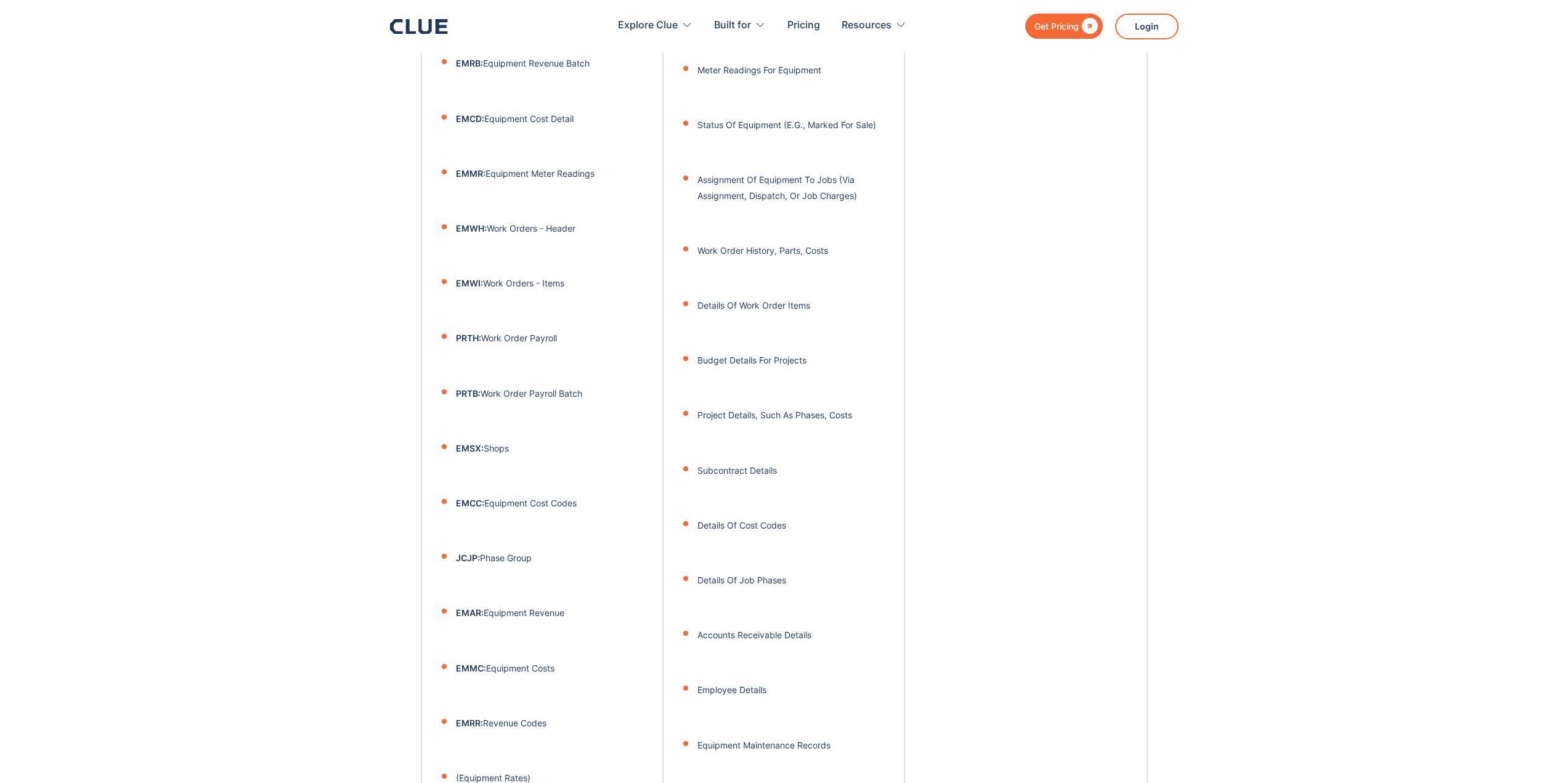
click at [860, 481] on li "Details Of Cost Codes" at bounding box center [796, 507] width 197 height 51
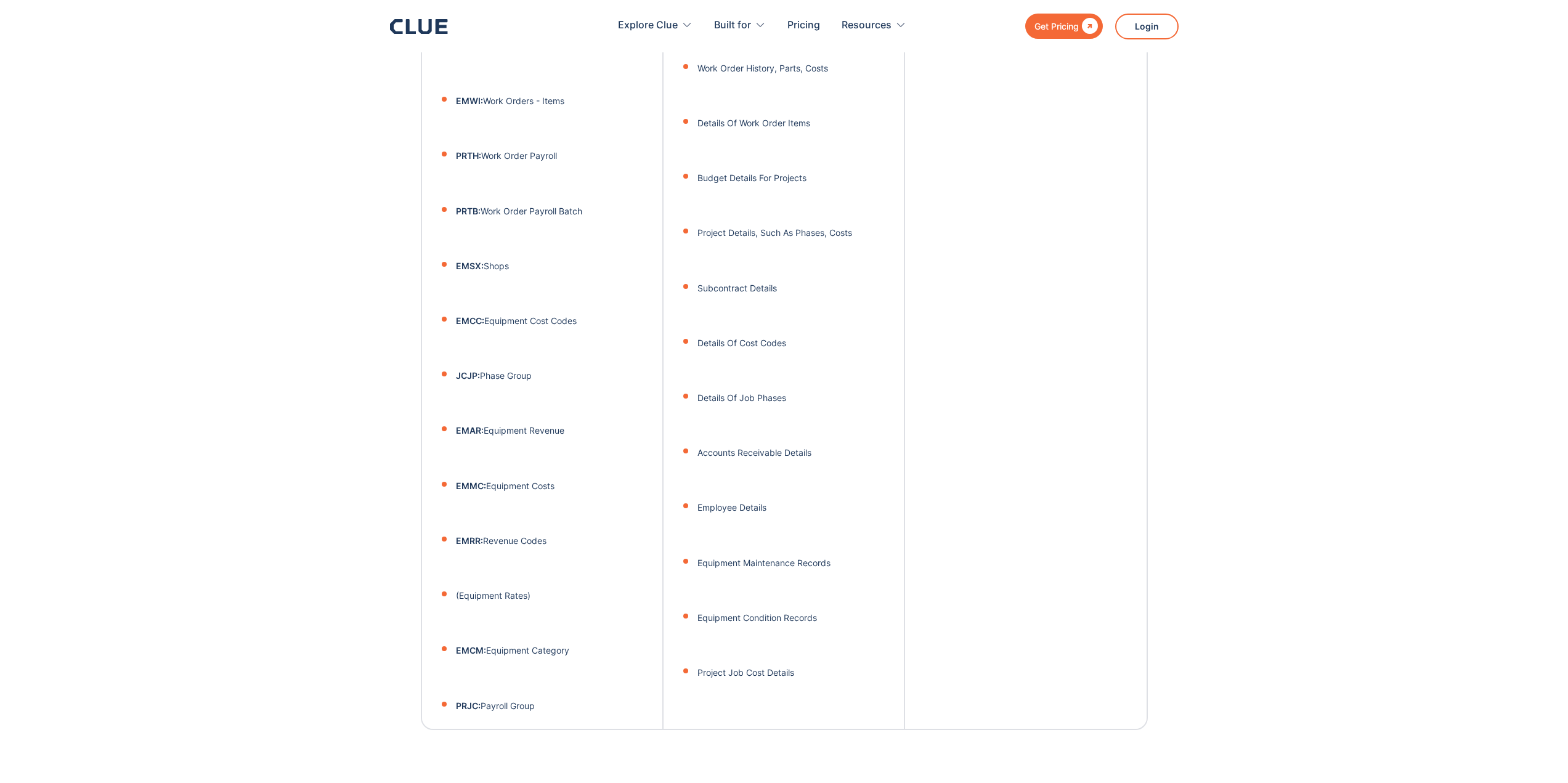
scroll to position [3141, 0]
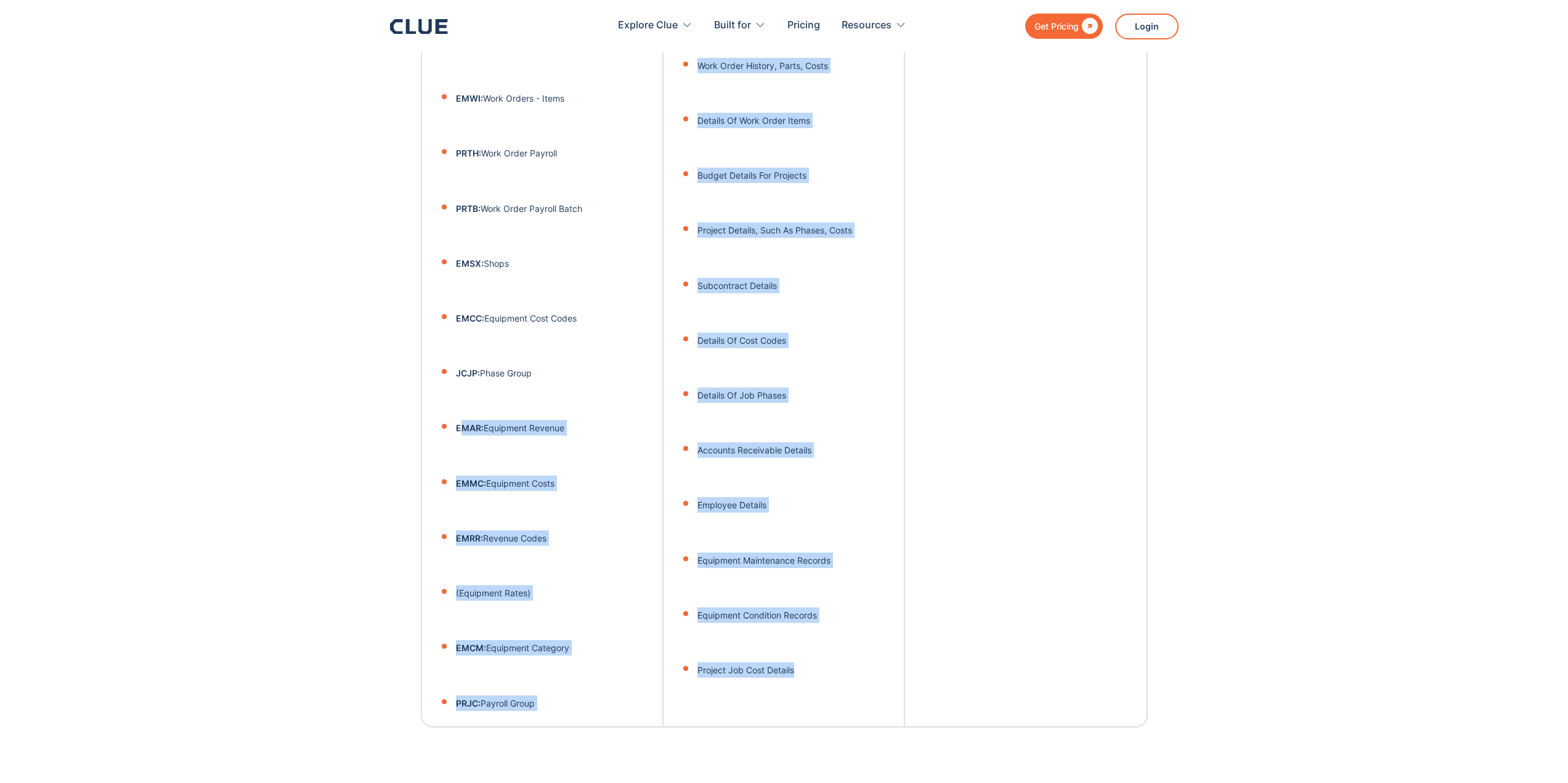
drag, startPoint x: 473, startPoint y: 411, endPoint x: 885, endPoint y: 610, distance: 457.5
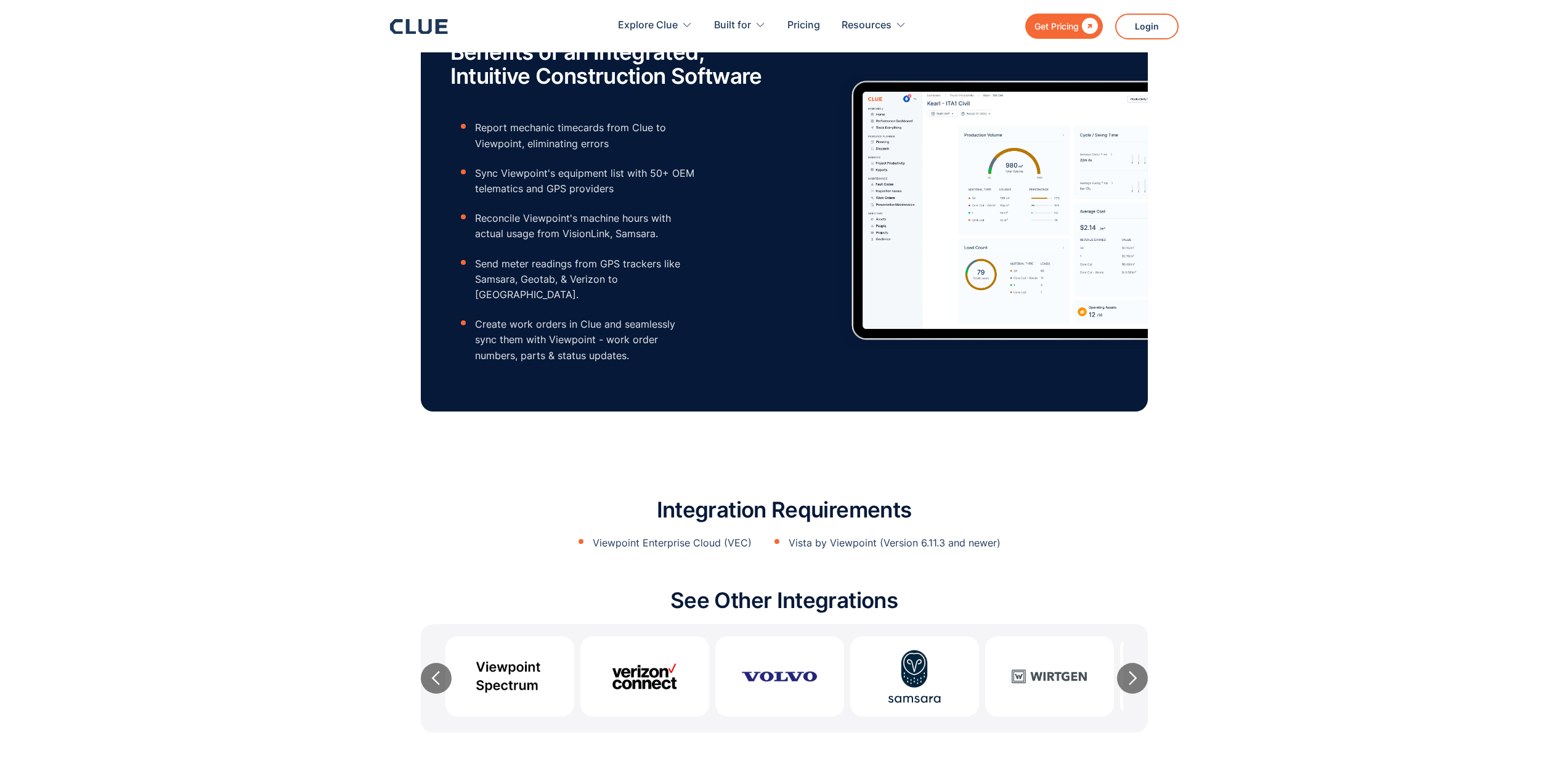
scroll to position [1293, 0]
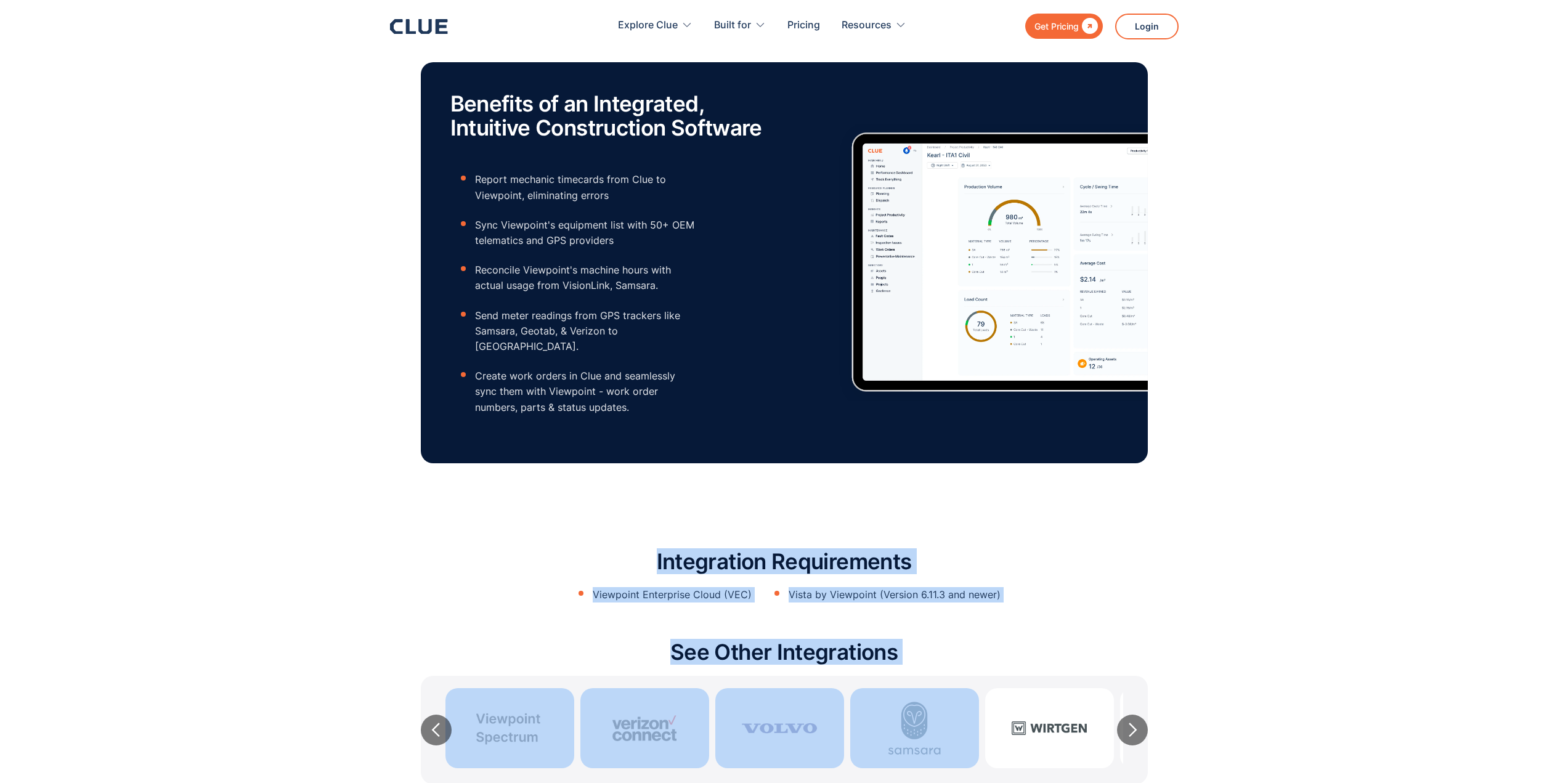
drag, startPoint x: 666, startPoint y: 535, endPoint x: 1105, endPoint y: 649, distance: 453.6
click at [1101, 649] on div "Integration Requirements Viewpoint Enterprise Cloud (VEC) Vista by Viewpoint (V…" at bounding box center [784, 670] width 727 height 266
click at [1191, 564] on section "Integration Requirements Viewpoint Enterprise Cloud (VEC) Vista by Viewpoint (V…" at bounding box center [784, 663] width 1568 height 339
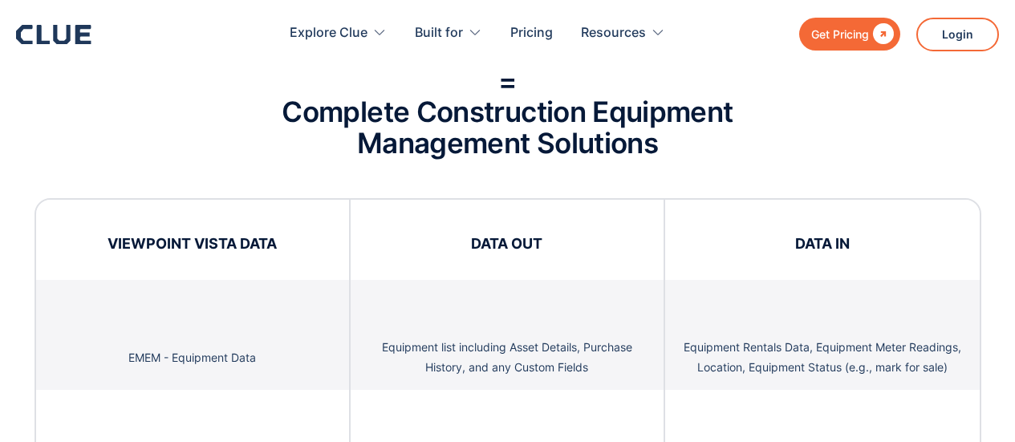
scroll to position [2888, 0]
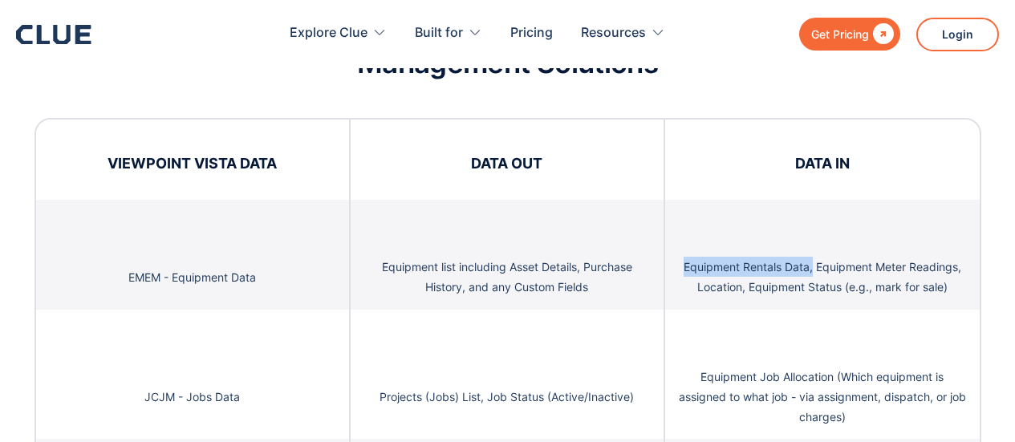
drag, startPoint x: 682, startPoint y: 245, endPoint x: 810, endPoint y: 251, distance: 128.5
click at [810, 257] on p "Equipment Rentals Data, Equipment Meter Readings, Location, Equipment Status (e…" at bounding box center [822, 277] width 290 height 40
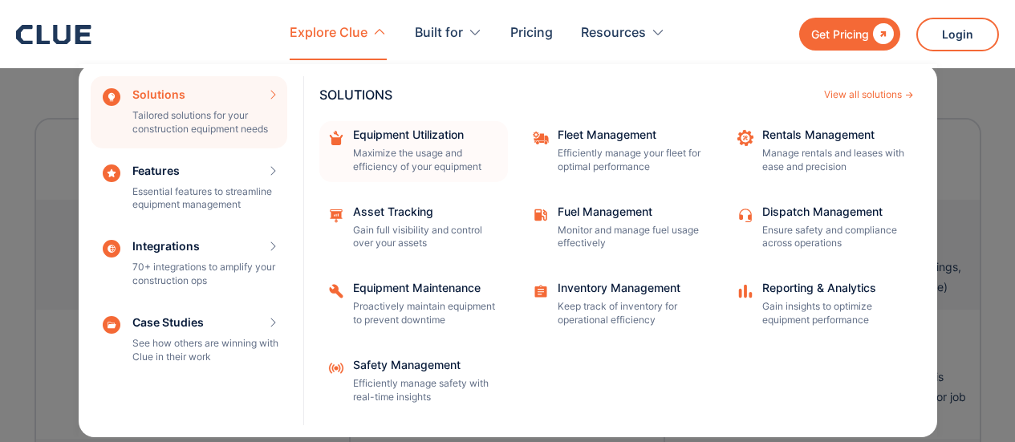
scroll to position [2969, 0]
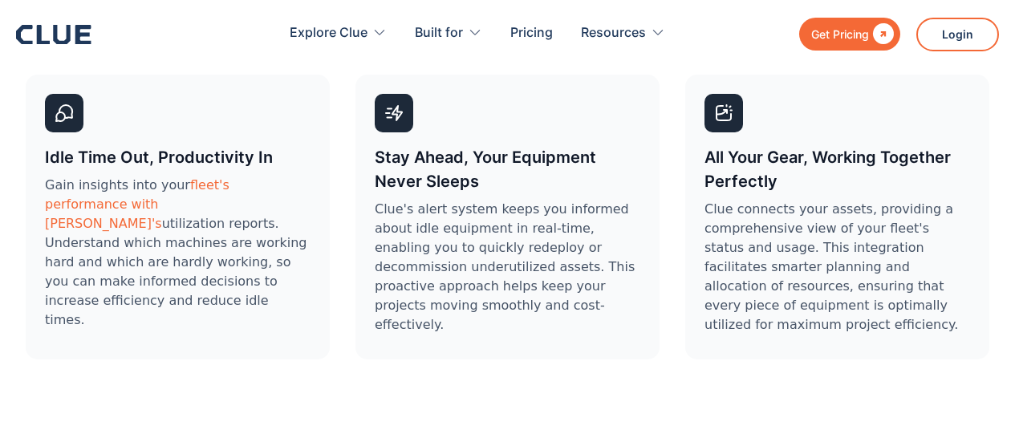
scroll to position [4734, 0]
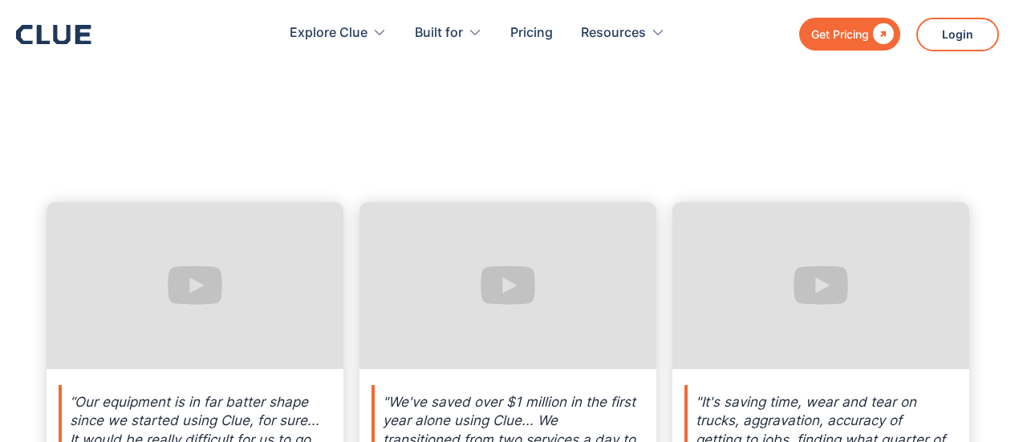
scroll to position [6900, 0]
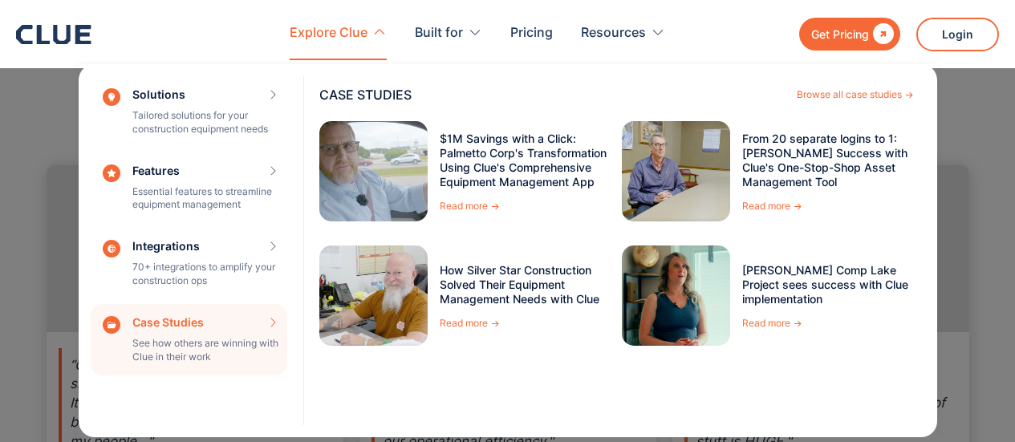
click at [185, 349] on div "Case Studies See how others are winning with Clue in their work CASE STUDIES Br…" at bounding box center [189, 340] width 197 height 72
click at [803, 96] on div "Browse all case studies" at bounding box center [849, 95] width 105 height 10
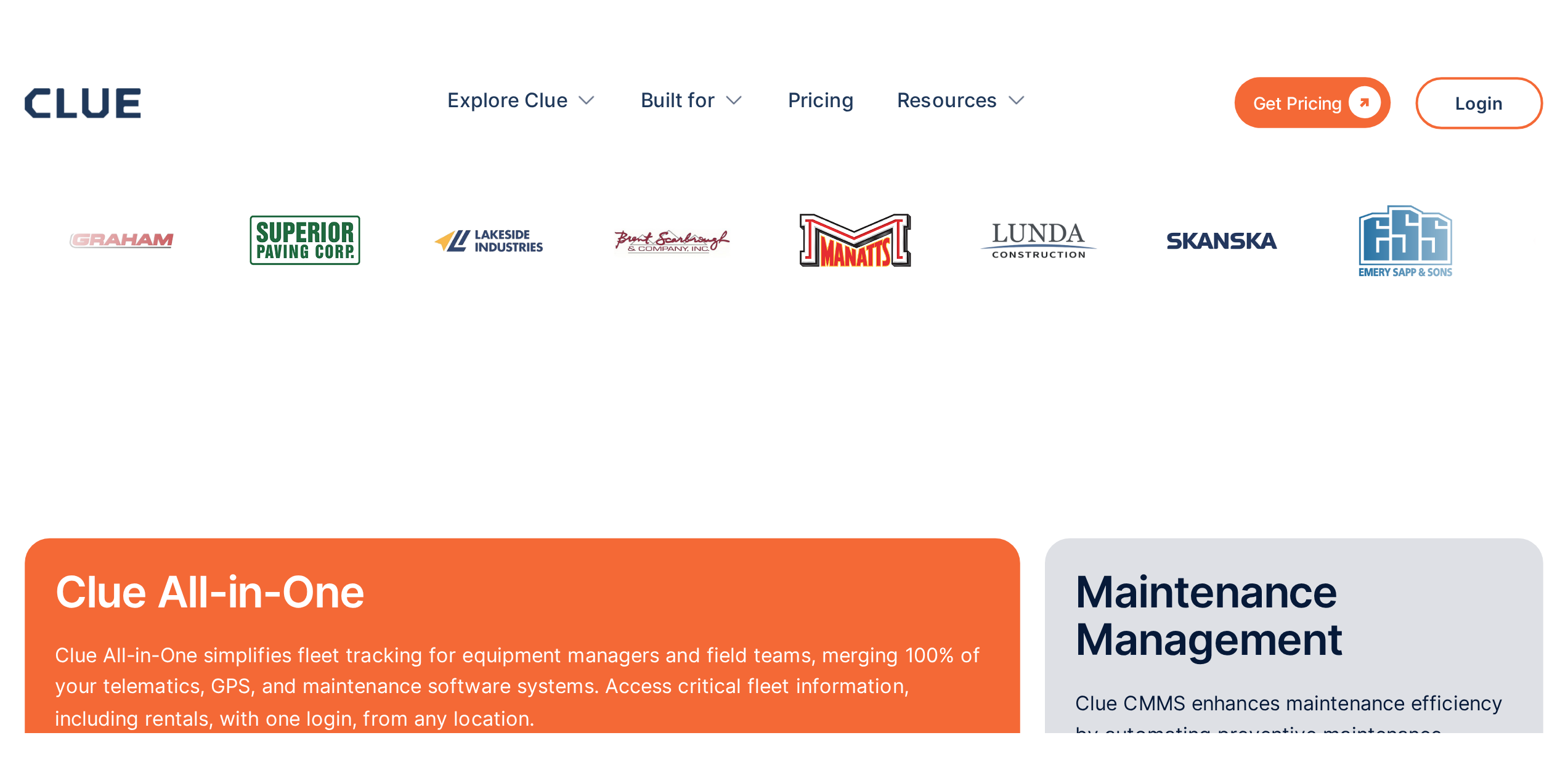
scroll to position [923, 0]
